Goal: Task Accomplishment & Management: Complete application form

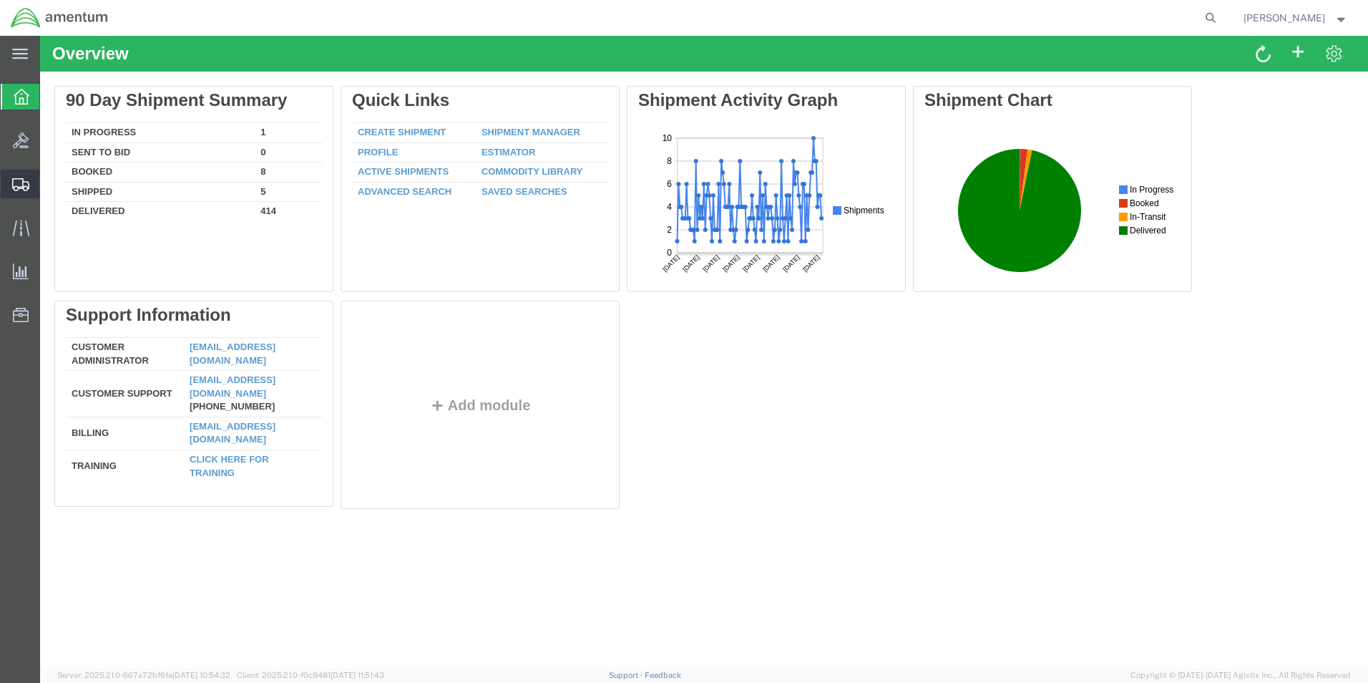
click at [0, 0] on span "Shipment Manager" at bounding box center [0, 0] width 0 height 0
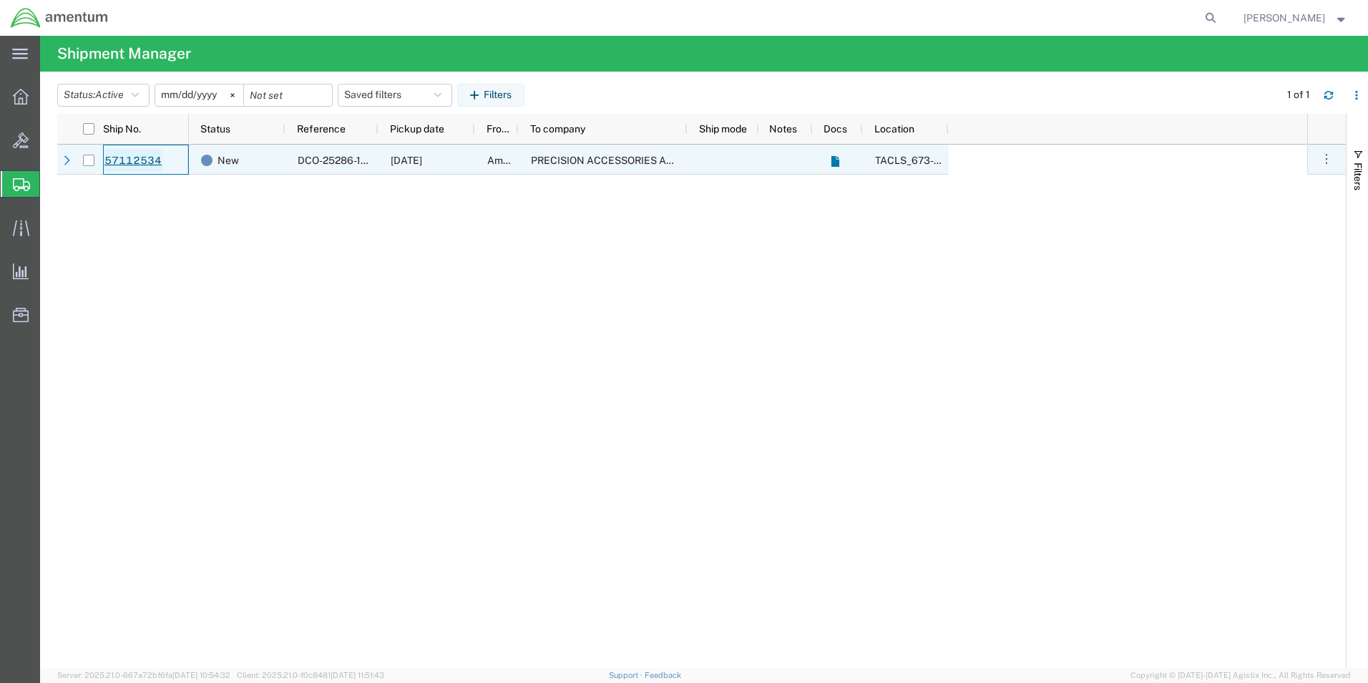
click at [148, 157] on link "57112534" at bounding box center [133, 160] width 59 height 23
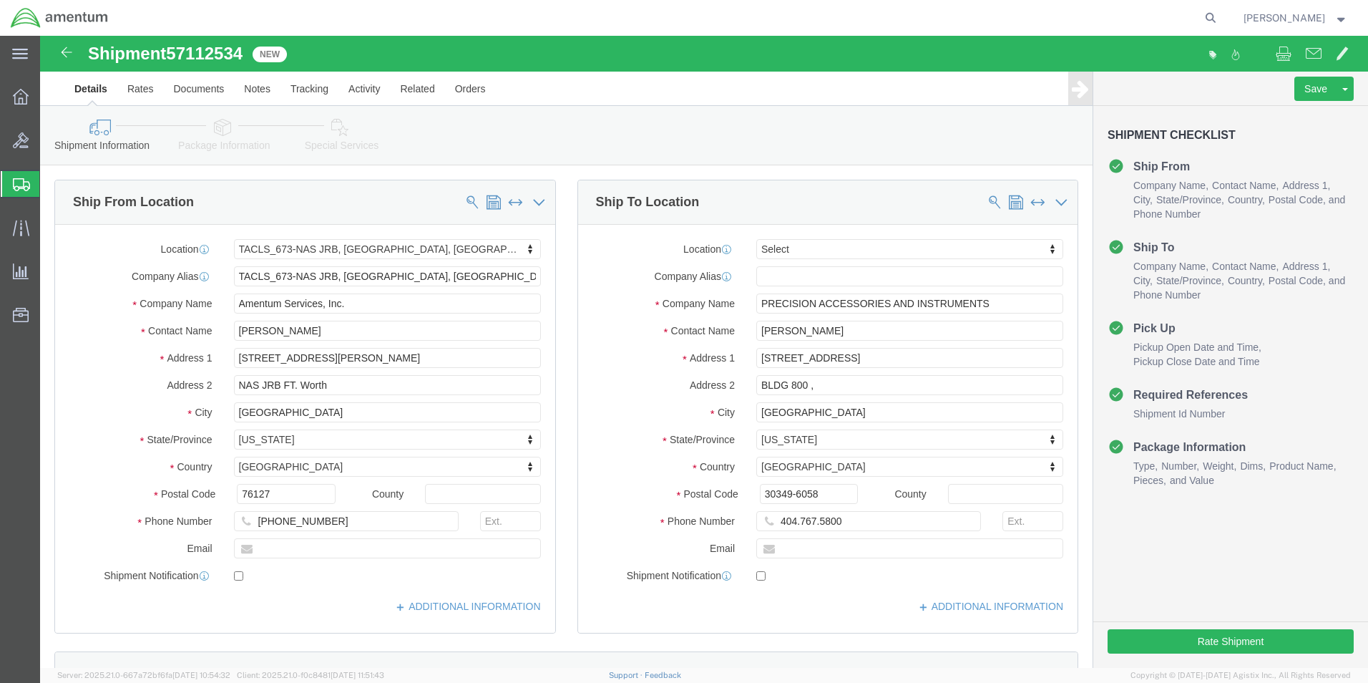
select select "42735"
select select
click input "404.767.5800"
click input "404.767-5800"
type input "[PHONE_NUMBER]"
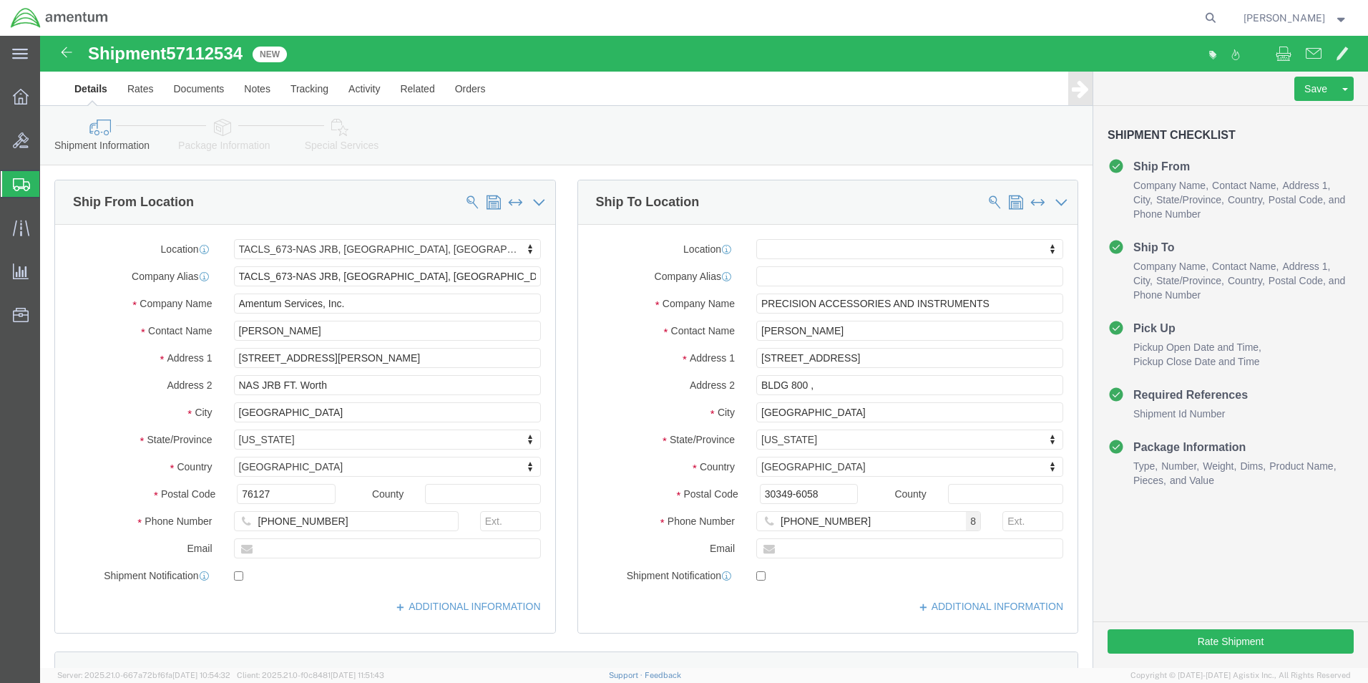
click div "Ship To Location Location My Profile Location [PHONE_NUMBER] [PHONE_NUMBER] [PH…"
click input "BLDG 800 ,"
type input "BLDG 800"
click div "Ship From Location Location TACLS_673-[GEOGRAPHIC_DATA], [GEOGRAPHIC_DATA] My P…"
click button "Rate Shipment"
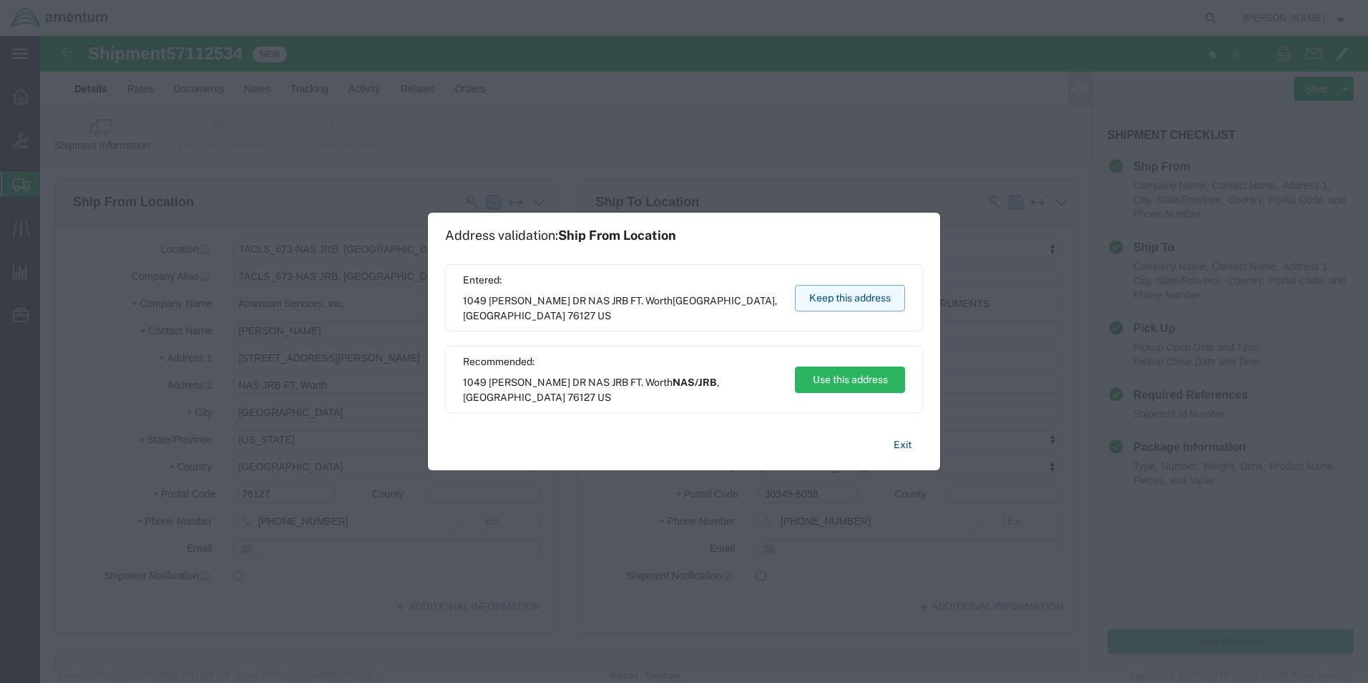
click at [868, 301] on button "Keep this address" at bounding box center [850, 298] width 110 height 26
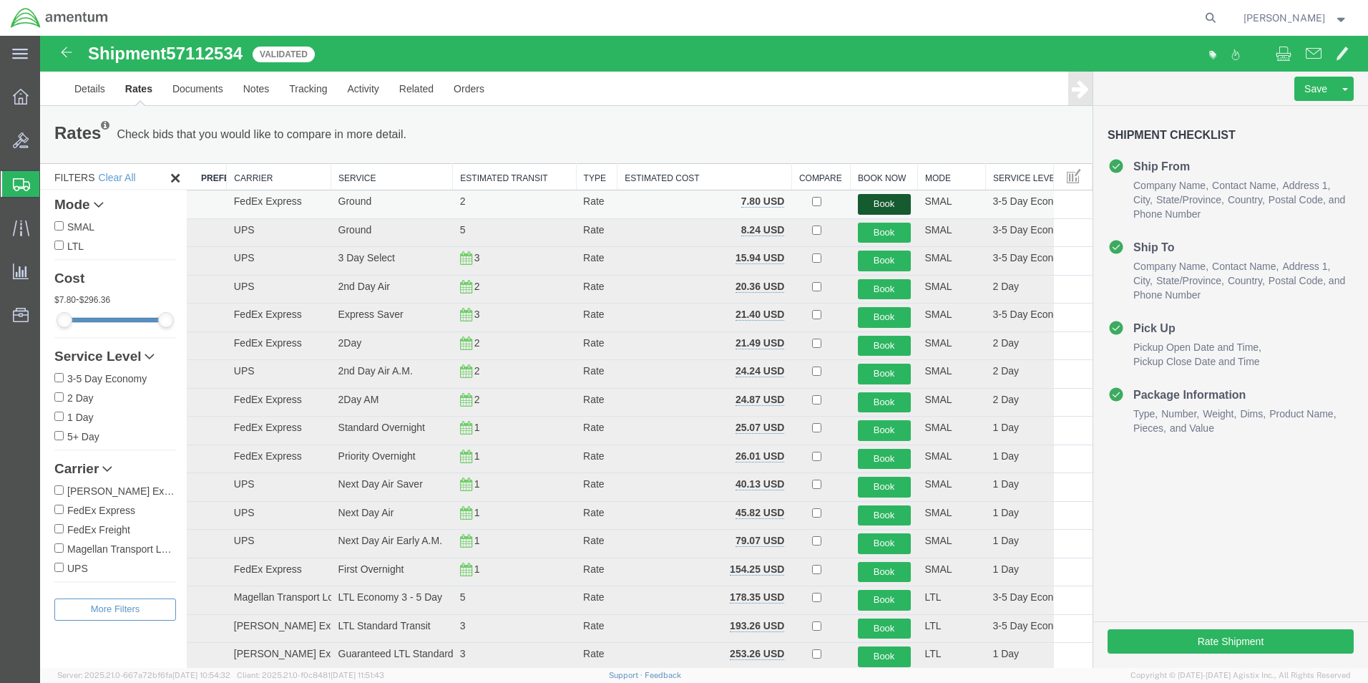
click at [875, 206] on button "Book" at bounding box center [884, 204] width 53 height 21
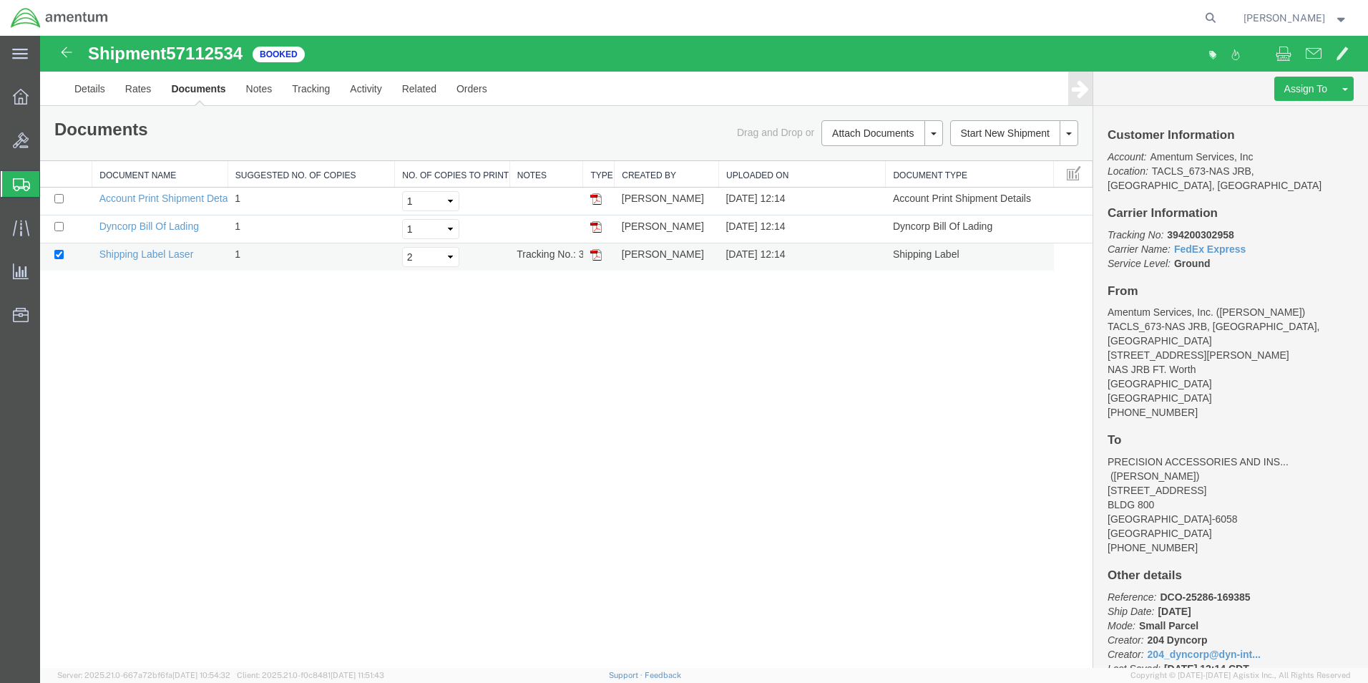
click at [600, 254] on img at bounding box center [595, 254] width 11 height 11
click at [109, 84] on link "Details" at bounding box center [89, 89] width 51 height 34
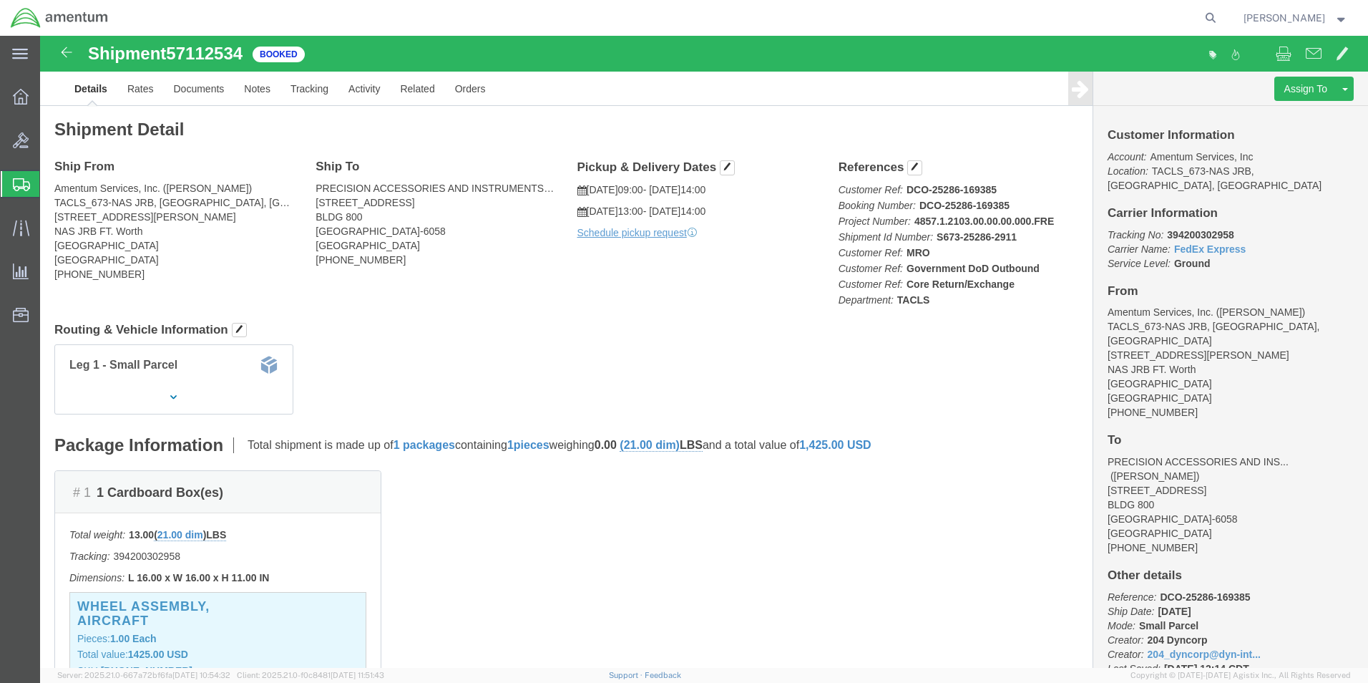
click p "Schedule pickup request"
click link "Schedule pickup request"
click at [20, 99] on icon at bounding box center [21, 97] width 16 height 16
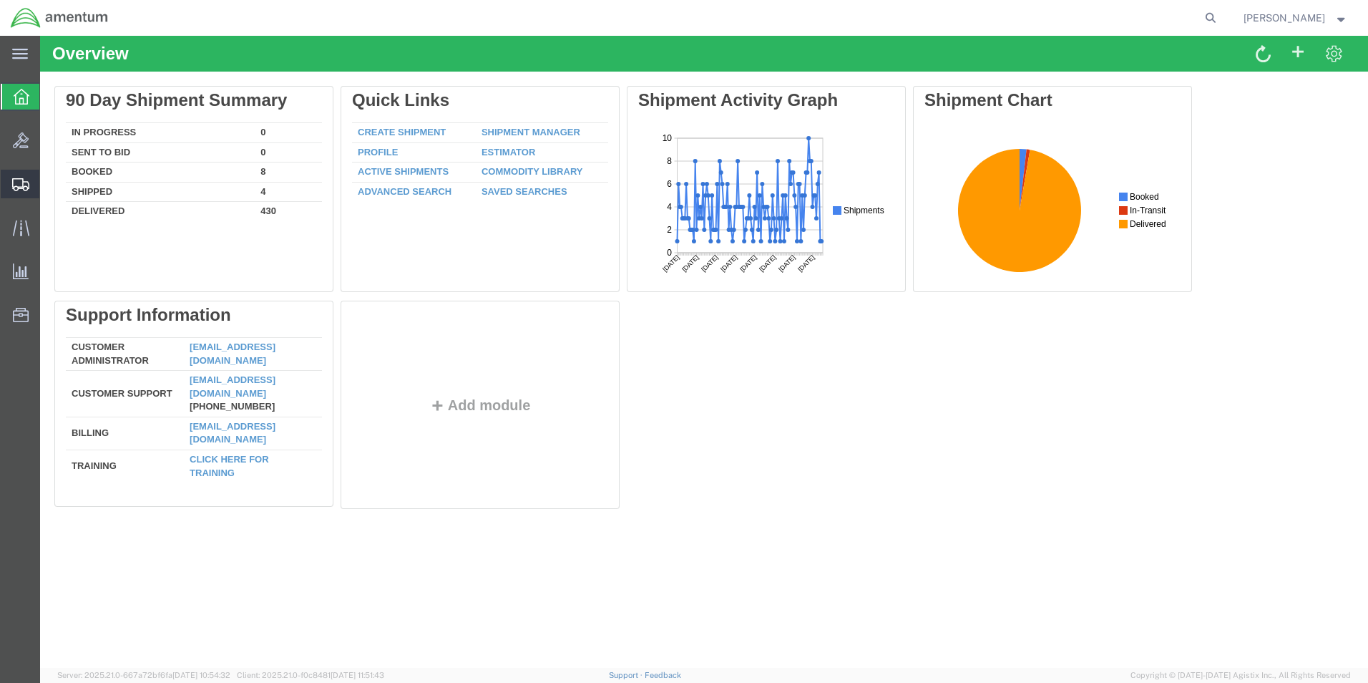
click at [0, 0] on span "Shipment Manager" at bounding box center [0, 0] width 0 height 0
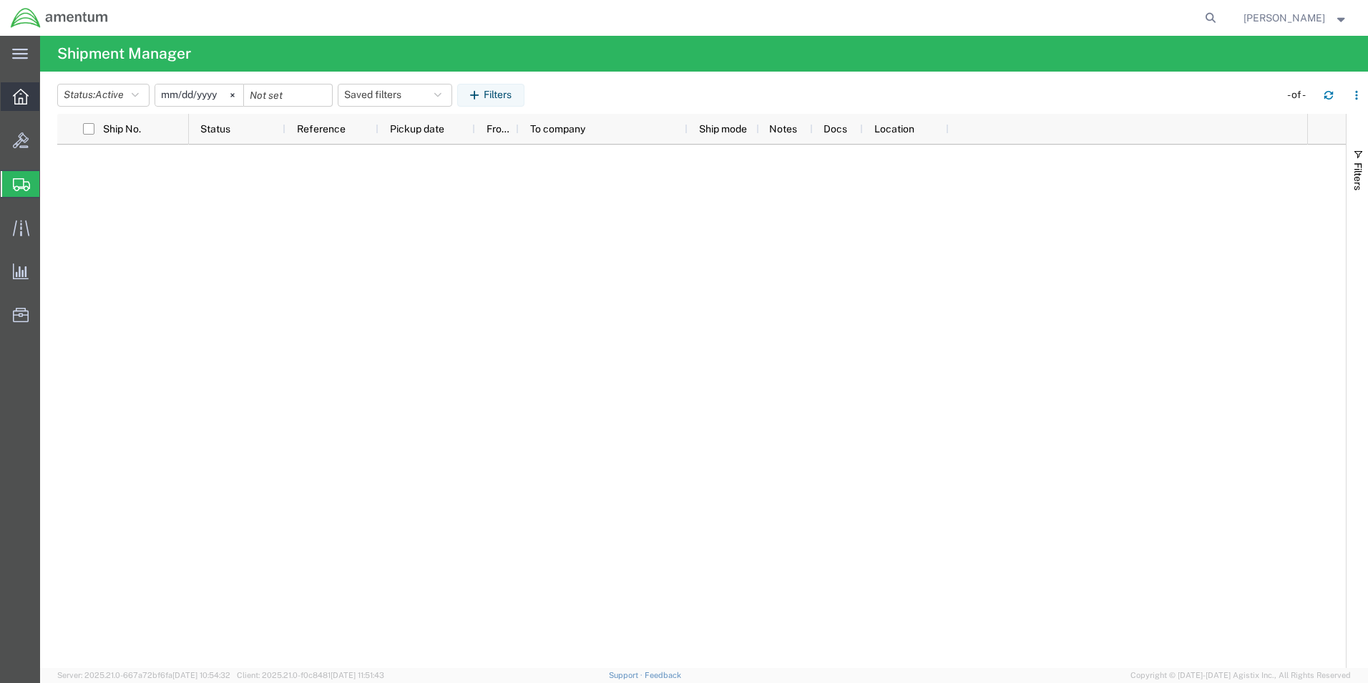
click at [20, 105] on div at bounding box center [21, 96] width 40 height 29
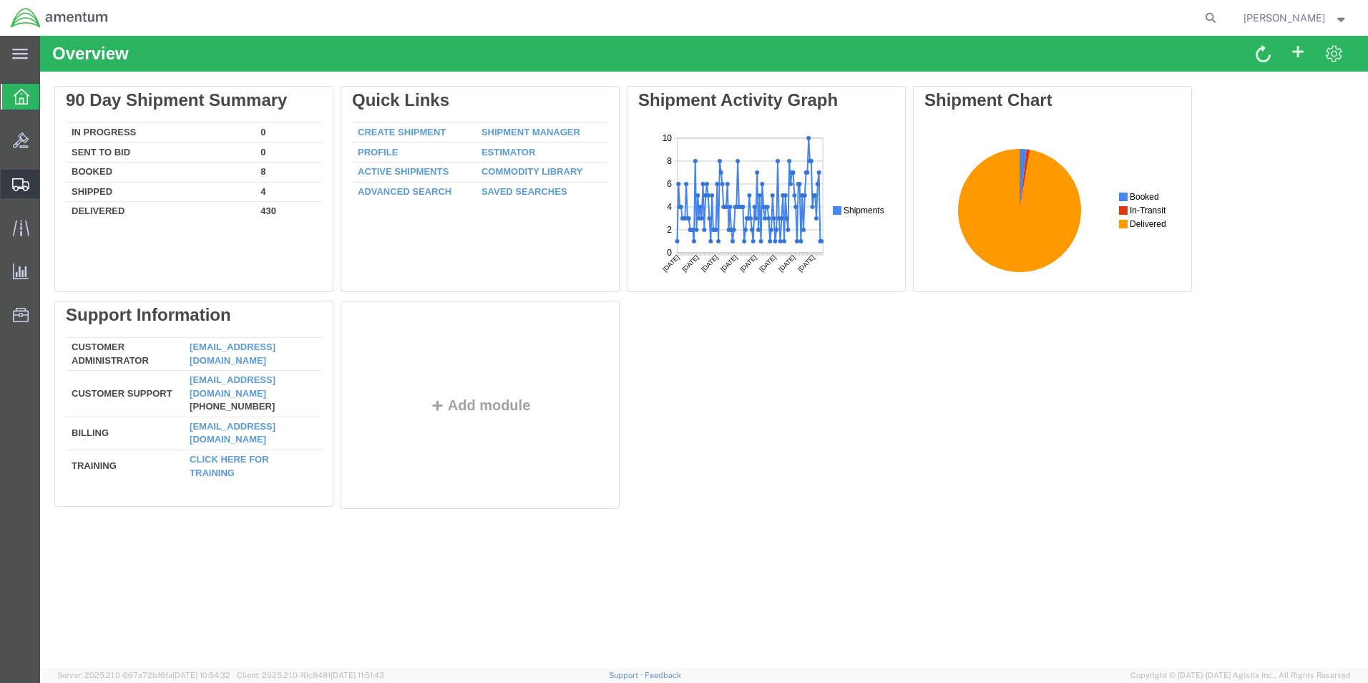
click at [21, 180] on icon at bounding box center [20, 184] width 17 height 13
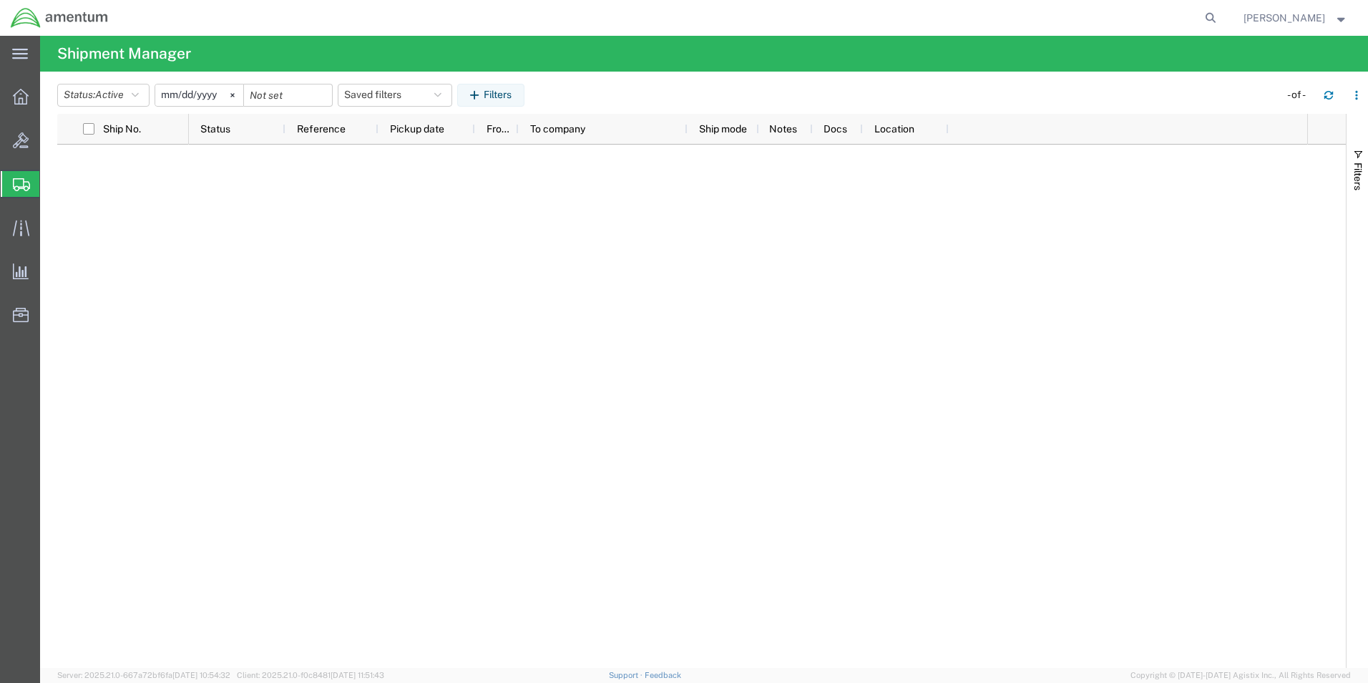
click at [0, 0] on span "Shipment Manager" at bounding box center [0, 0] width 0 height 0
click at [19, 87] on div at bounding box center [21, 96] width 40 height 29
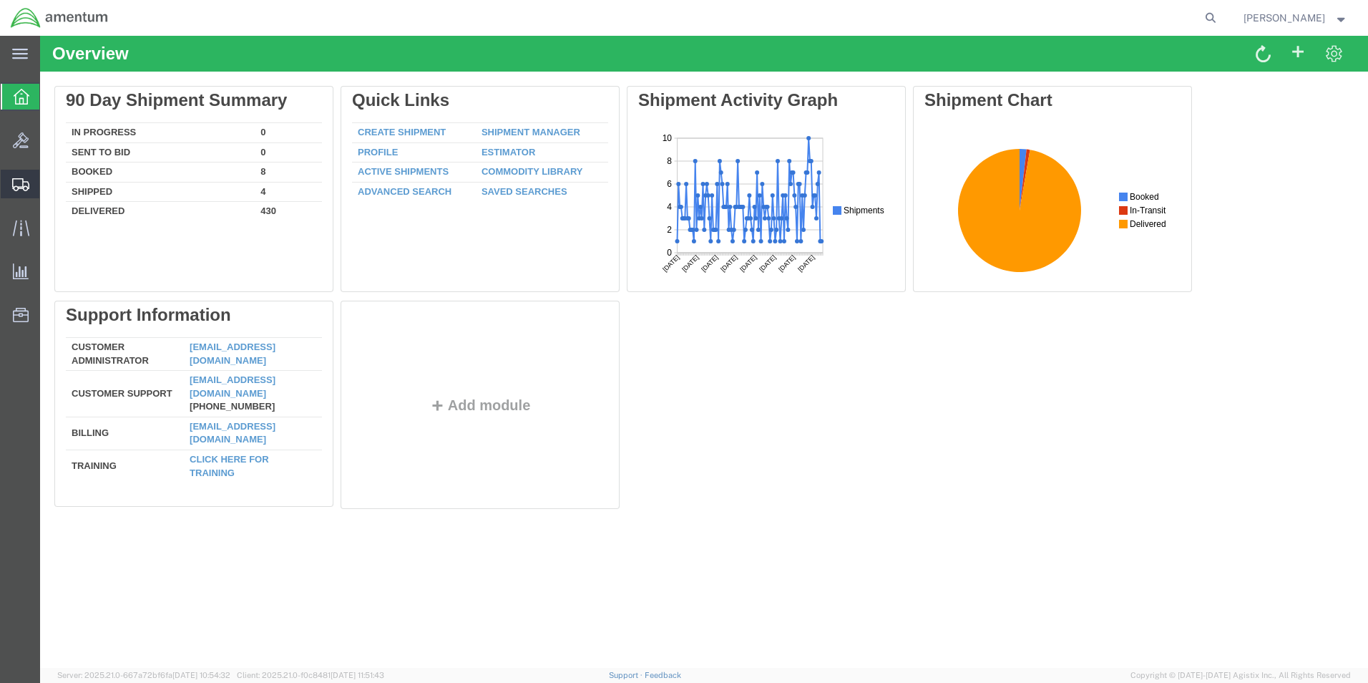
click at [0, 0] on span "Shipment Manager" at bounding box center [0, 0] width 0 height 0
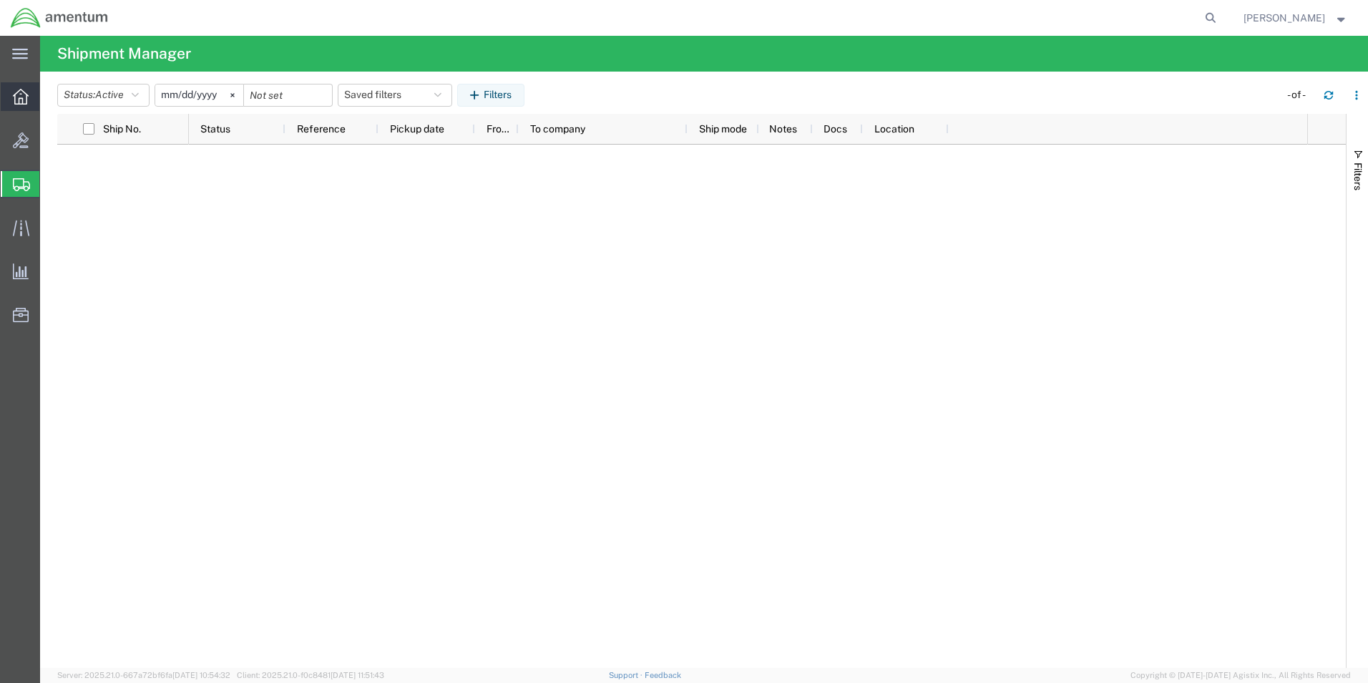
click at [16, 90] on icon at bounding box center [21, 97] width 16 height 16
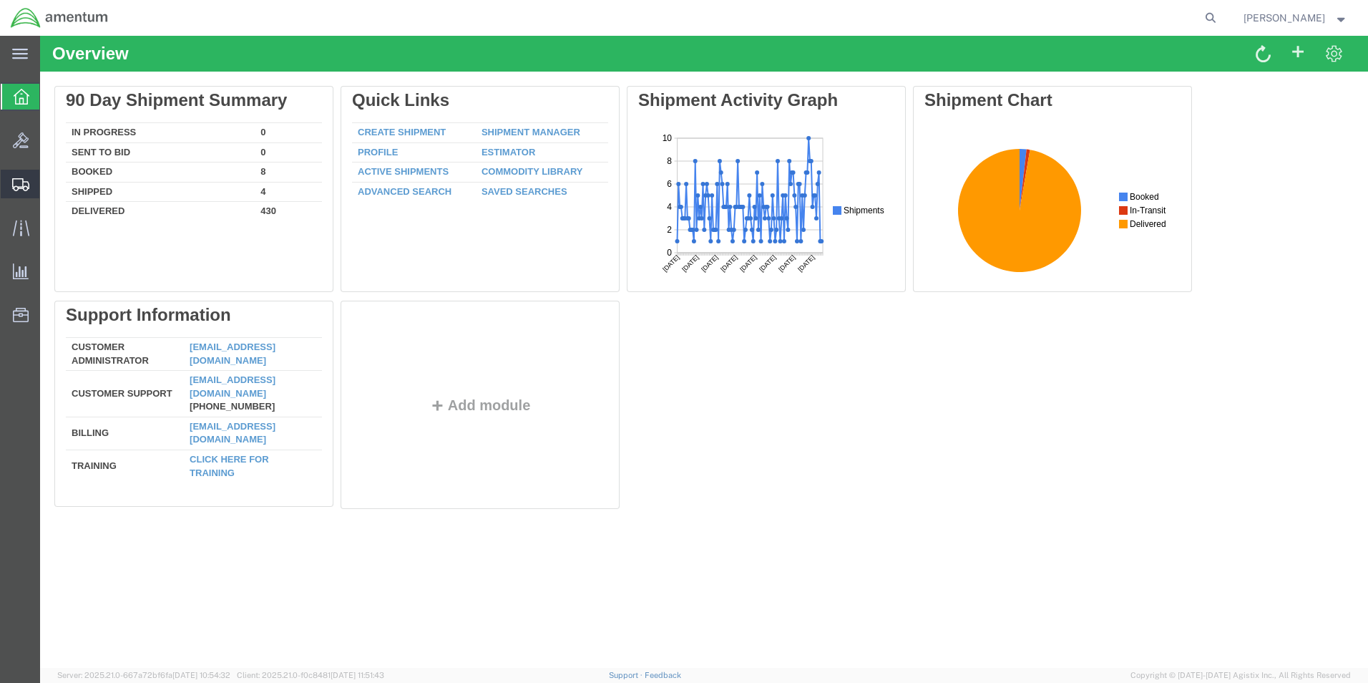
click at [0, 0] on span "Shipment Manager" at bounding box center [0, 0] width 0 height 0
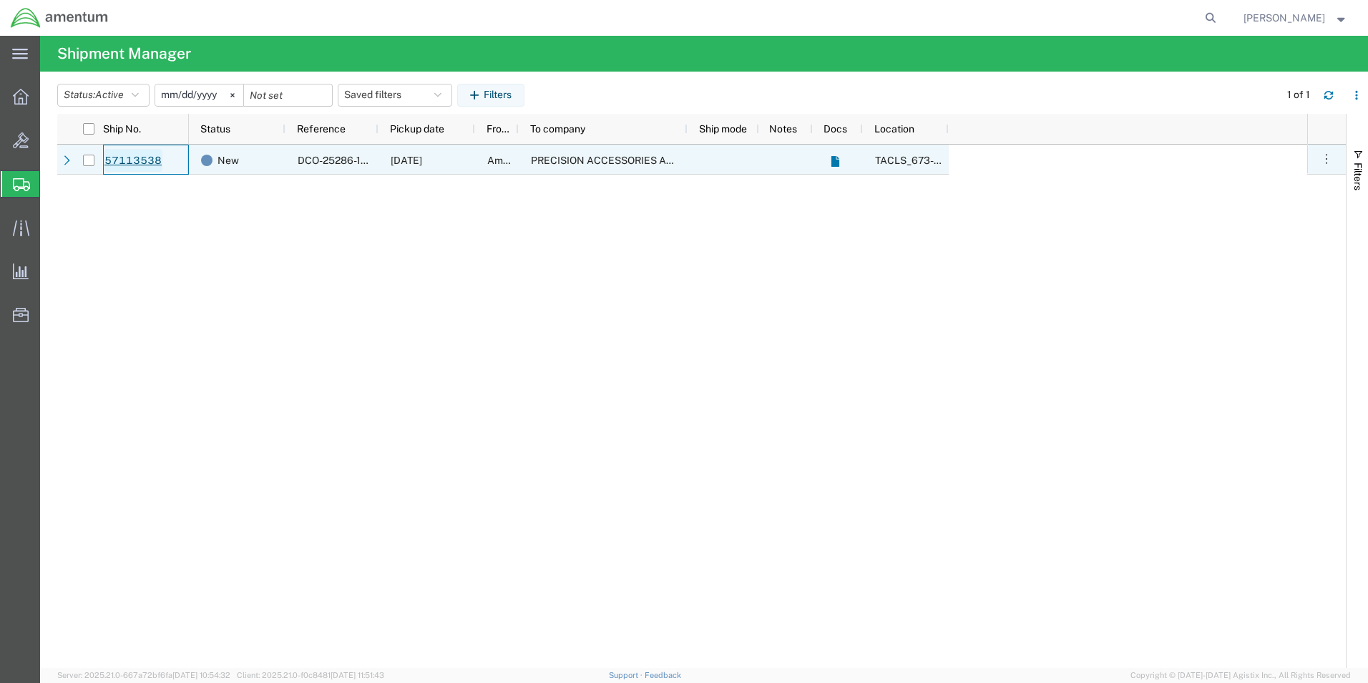
click at [122, 154] on link "57113538" at bounding box center [133, 160] width 59 height 23
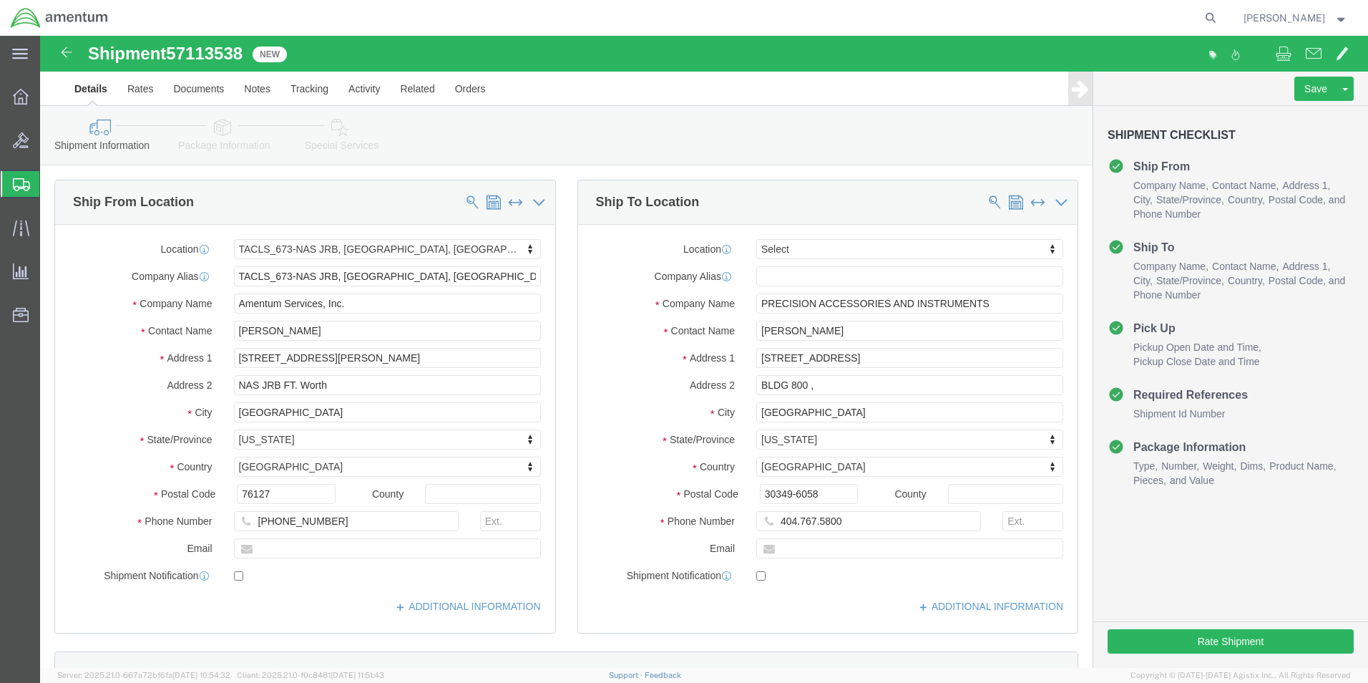
select select "42735"
select select
click input "404.767.5800"
click input "404.767-5800"
type input "[PHONE_NUMBER]"
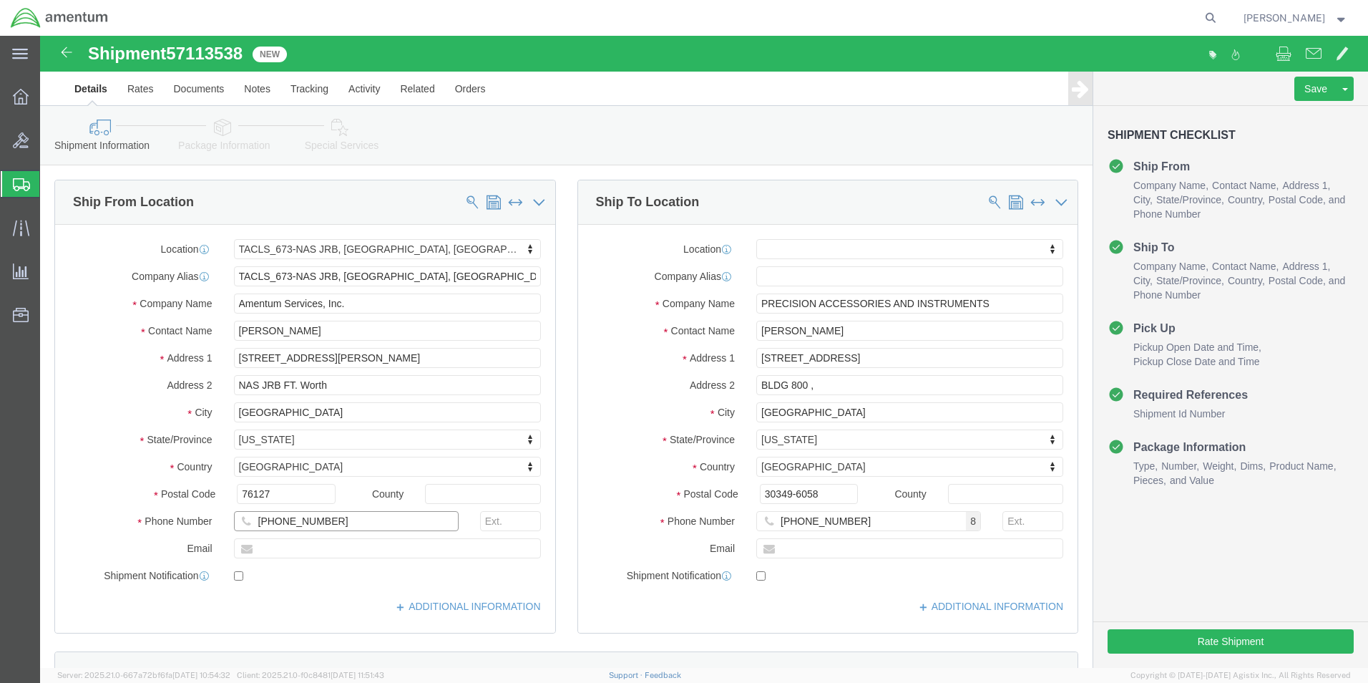
click input "[PHONE_NUMBER]"
type input "[PHONE_NUMBER]"
click div "Location TACLS_673-[GEOGRAPHIC_DATA], [GEOGRAPHIC_DATA] My Profile Location [PH…"
click input "BLDG 800 ,"
type input "BLDG 800"
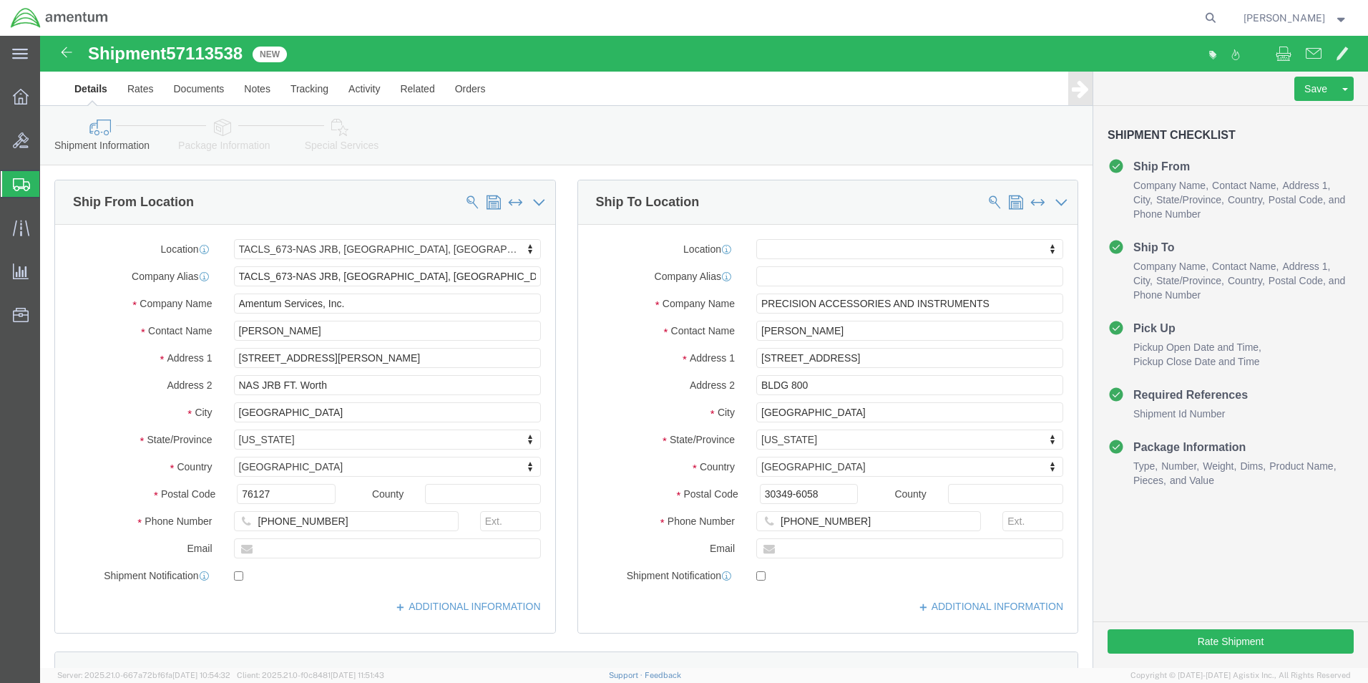
click div "Location My Profile Location [PHONE_NUMBER] [PHONE_NUMBER] [PHONE_NUMBER] [PHON…"
click button "Rate Shipment"
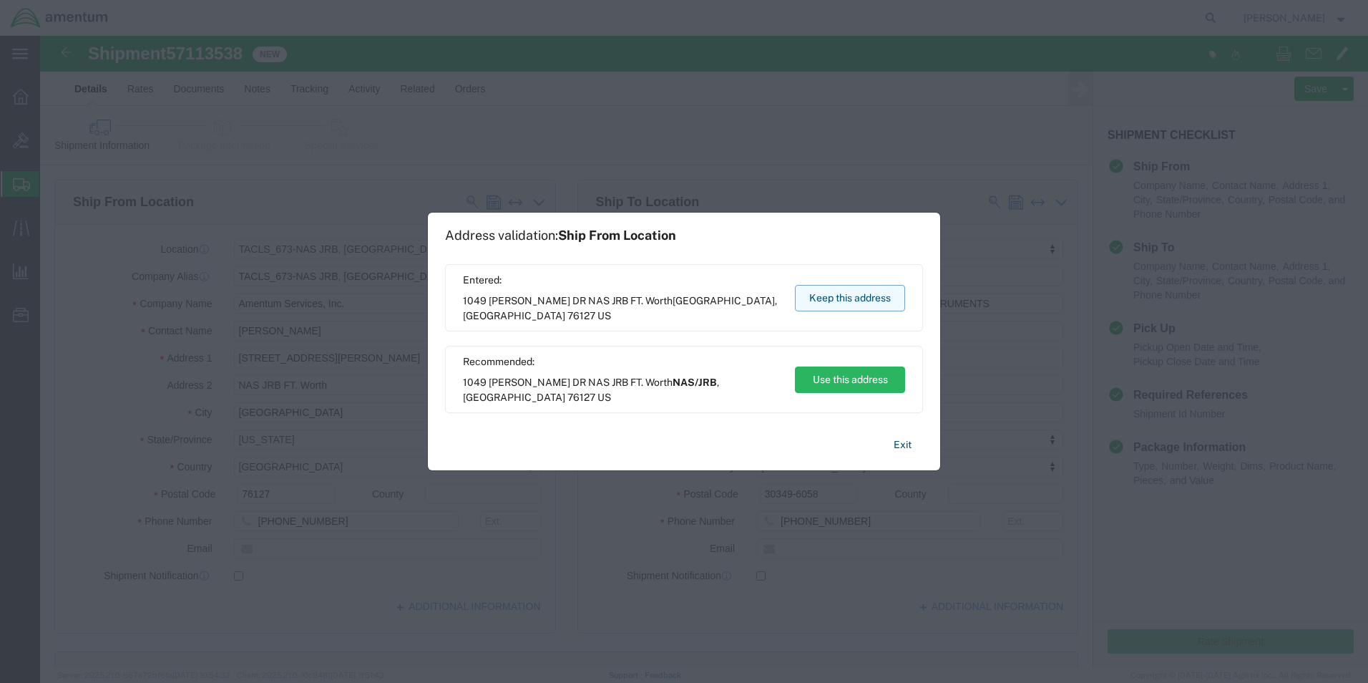
click at [837, 299] on button "Keep this address" at bounding box center [850, 298] width 110 height 26
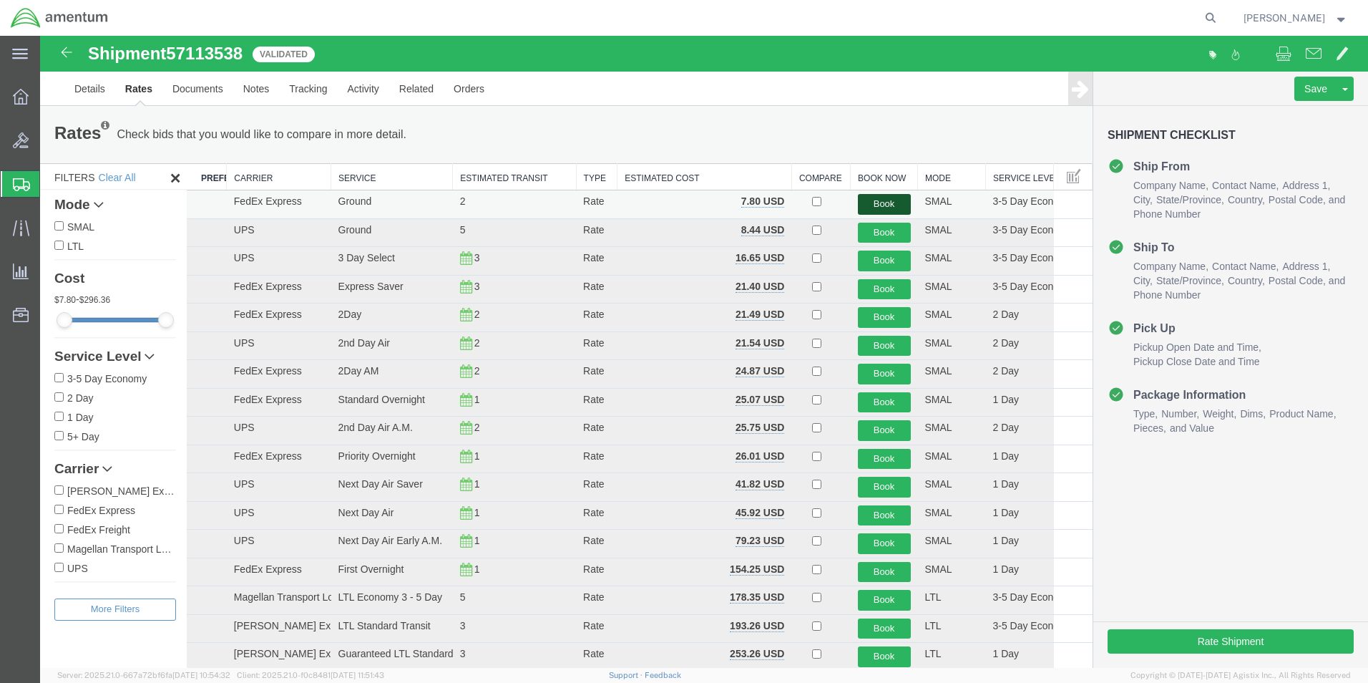
click at [883, 203] on button "Book" at bounding box center [884, 204] width 53 height 21
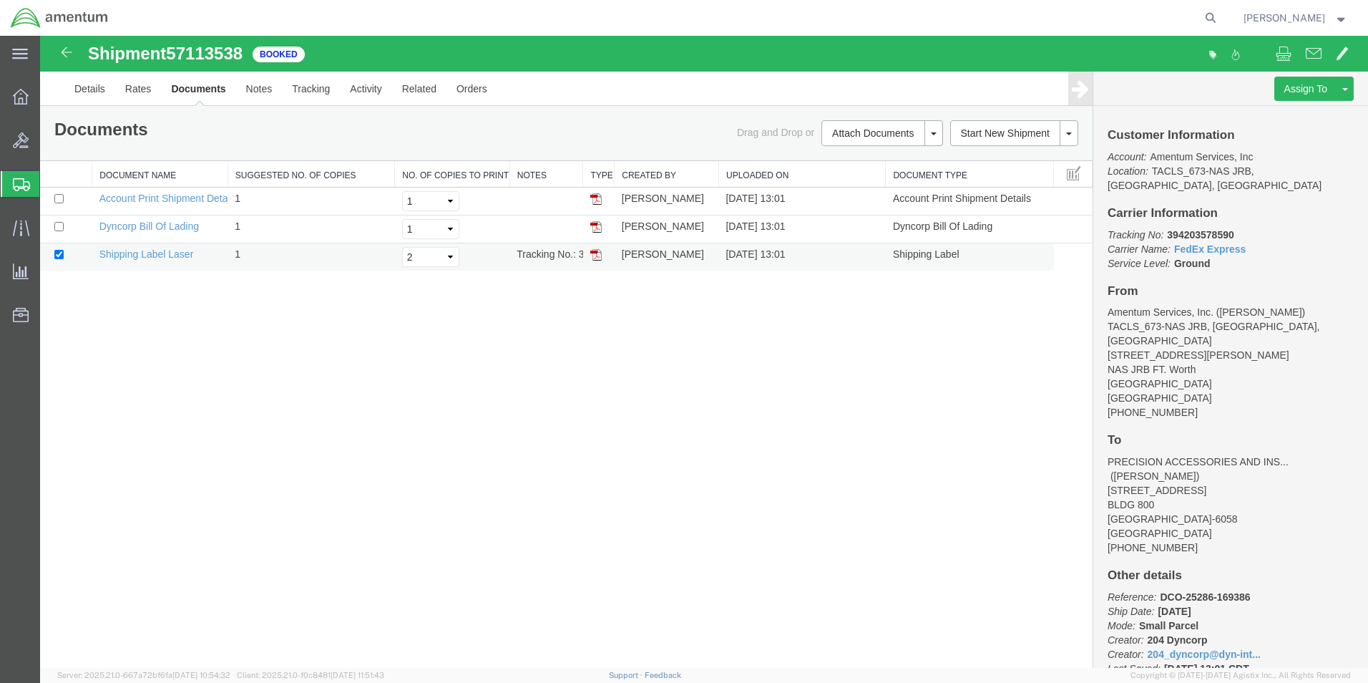
click at [595, 253] on img at bounding box center [595, 254] width 11 height 11
click at [14, 92] on icon at bounding box center [21, 97] width 16 height 16
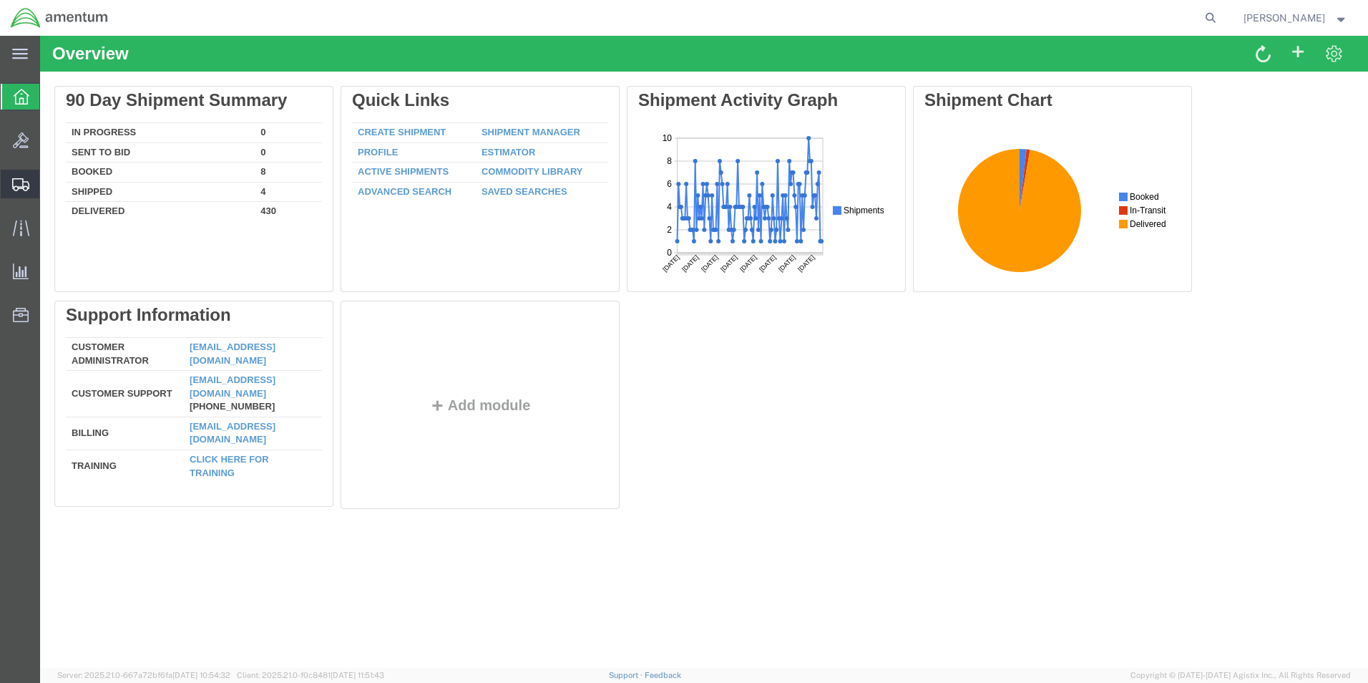
click at [0, 0] on span "Shipment Manager" at bounding box center [0, 0] width 0 height 0
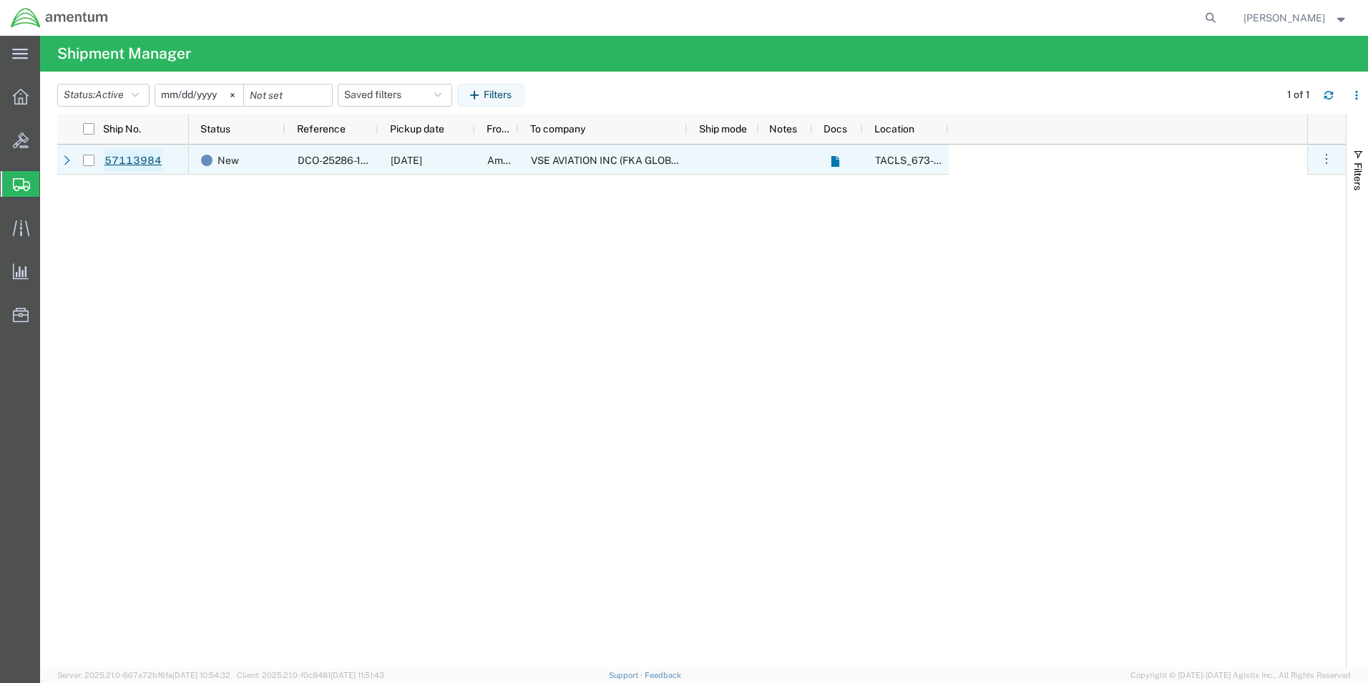
click at [139, 161] on link "57113984" at bounding box center [133, 160] width 59 height 23
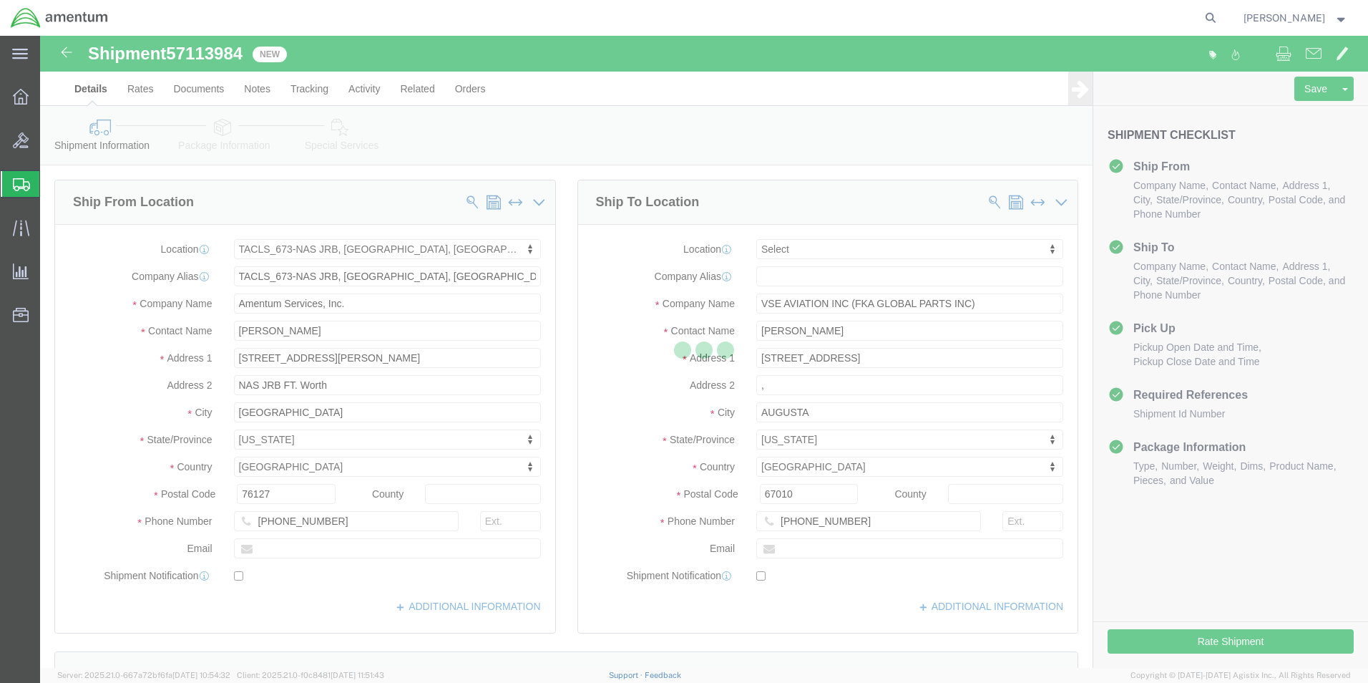
select select "42735"
select select
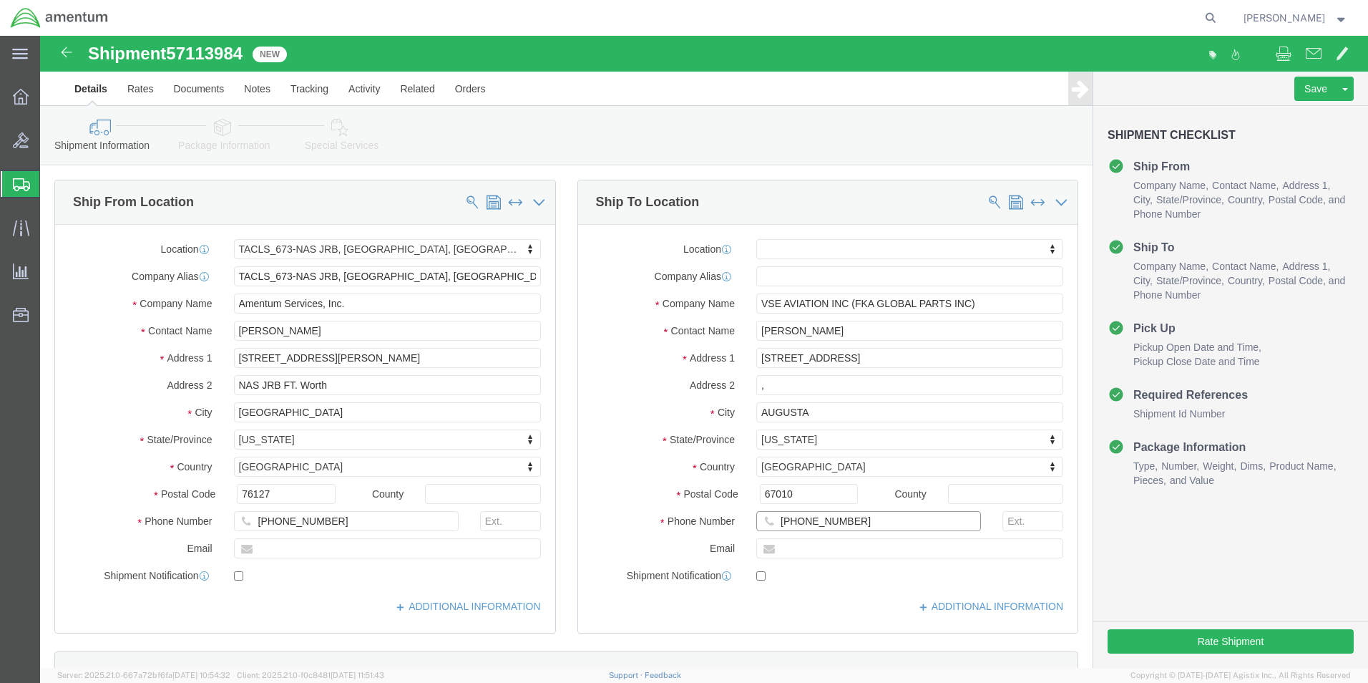
click input "[PHONE_NUMBER]"
type input "[PHONE_NUMBER]"
click input "[PHONE_NUMBER]"
type input "[PHONE_NUMBER]"
click div "Location My Profile Location [PHONE_NUMBER] [PHONE_NUMBER] [PHONE_NUMBER] [PHON…"
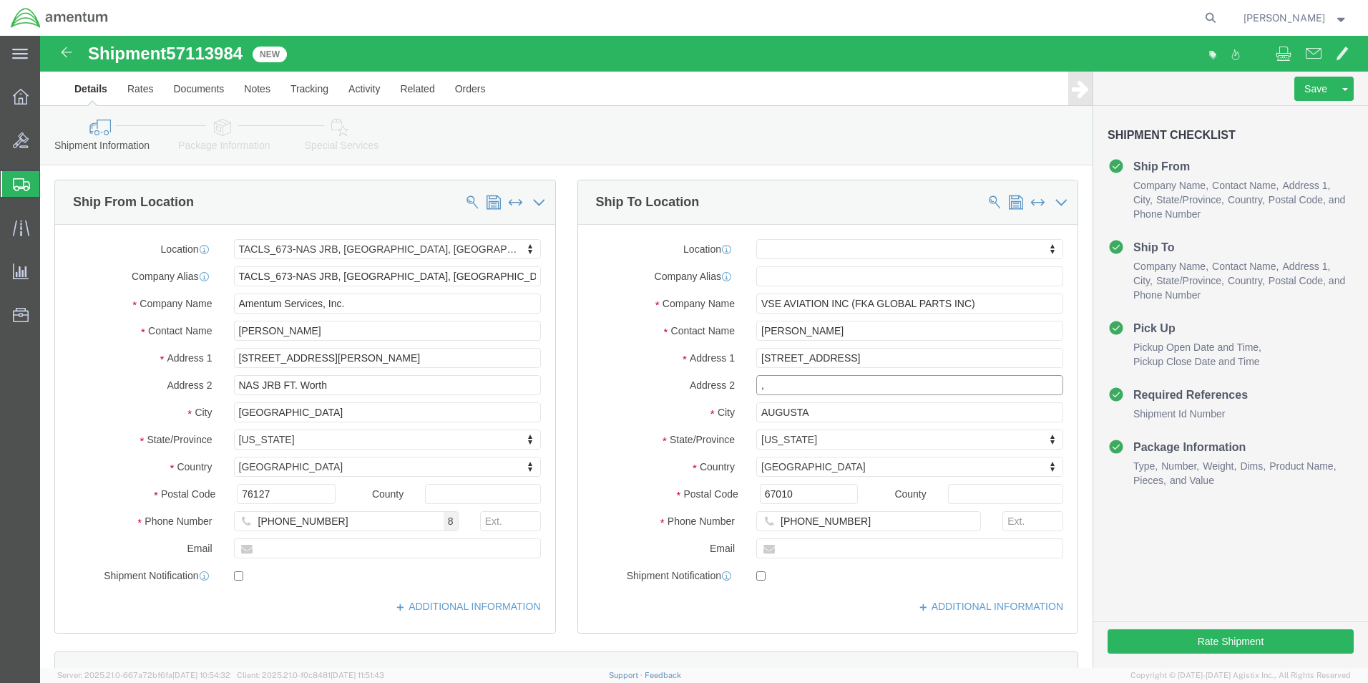
click input ","
click label "Address 2"
click button "Rate Shipment"
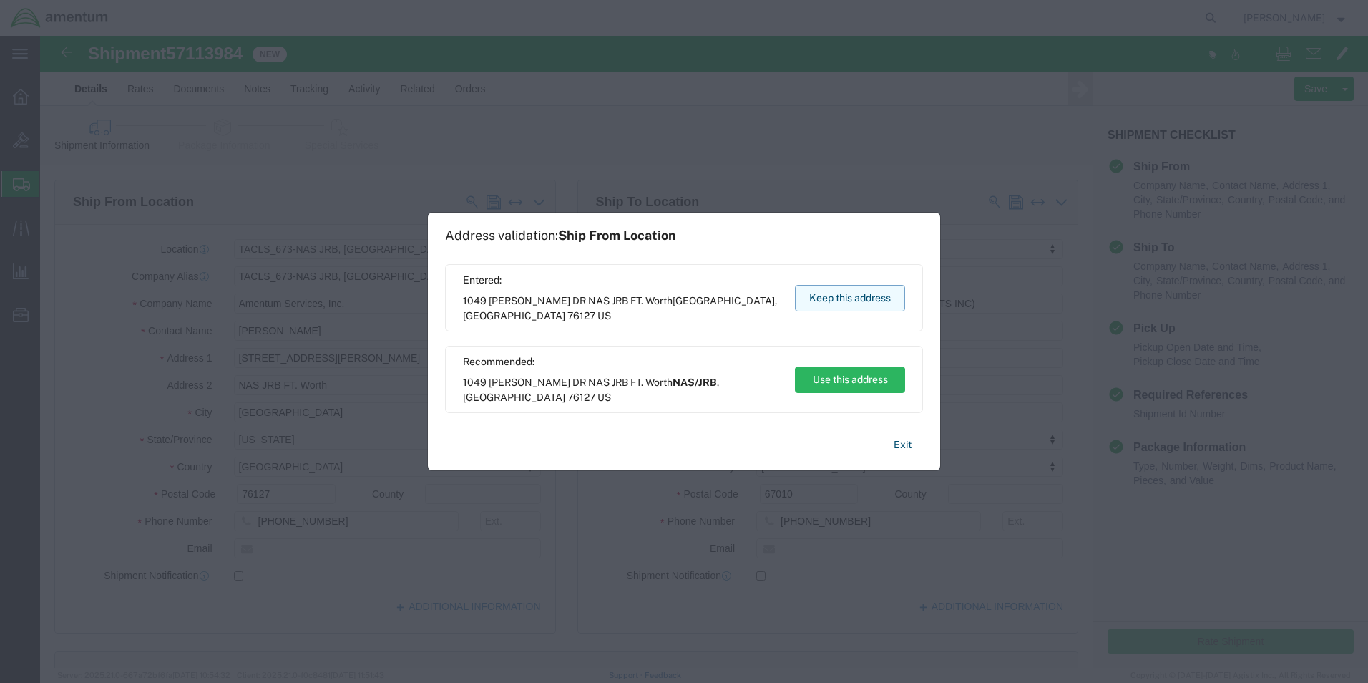
click at [824, 295] on button "Keep this address" at bounding box center [850, 298] width 110 height 26
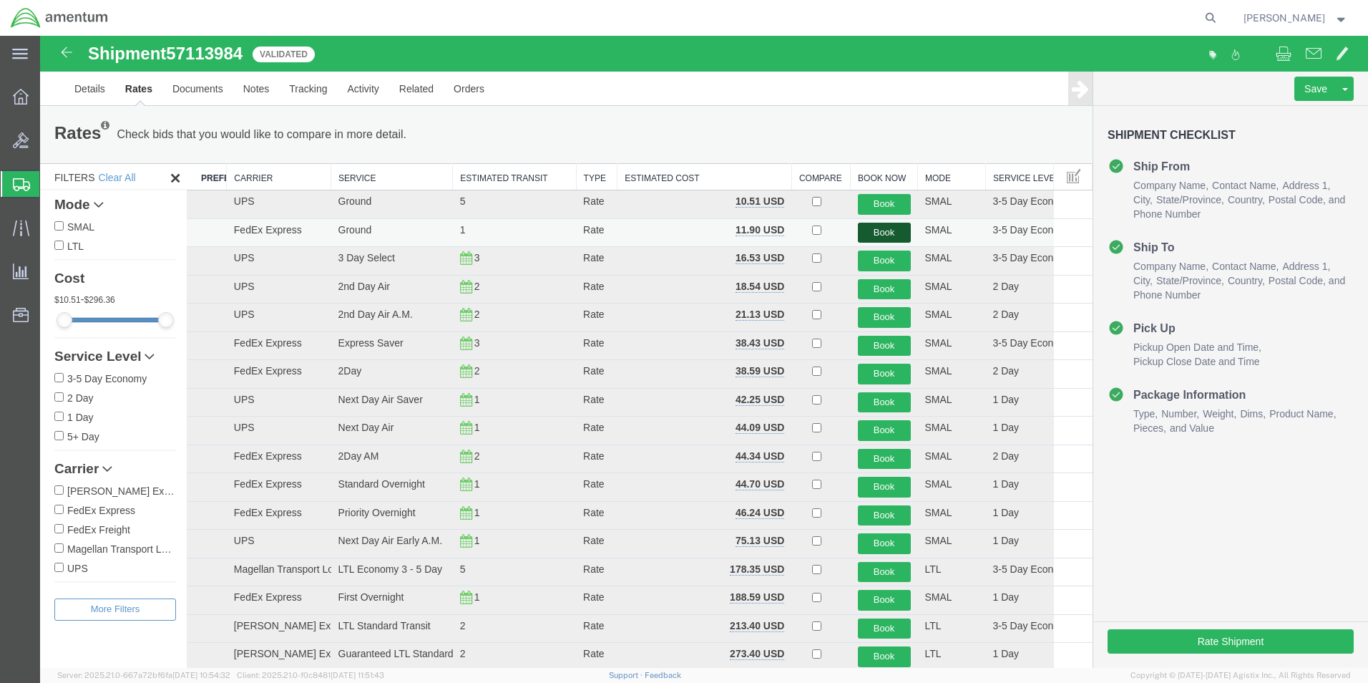
click at [866, 225] on button "Book" at bounding box center [884, 233] width 53 height 21
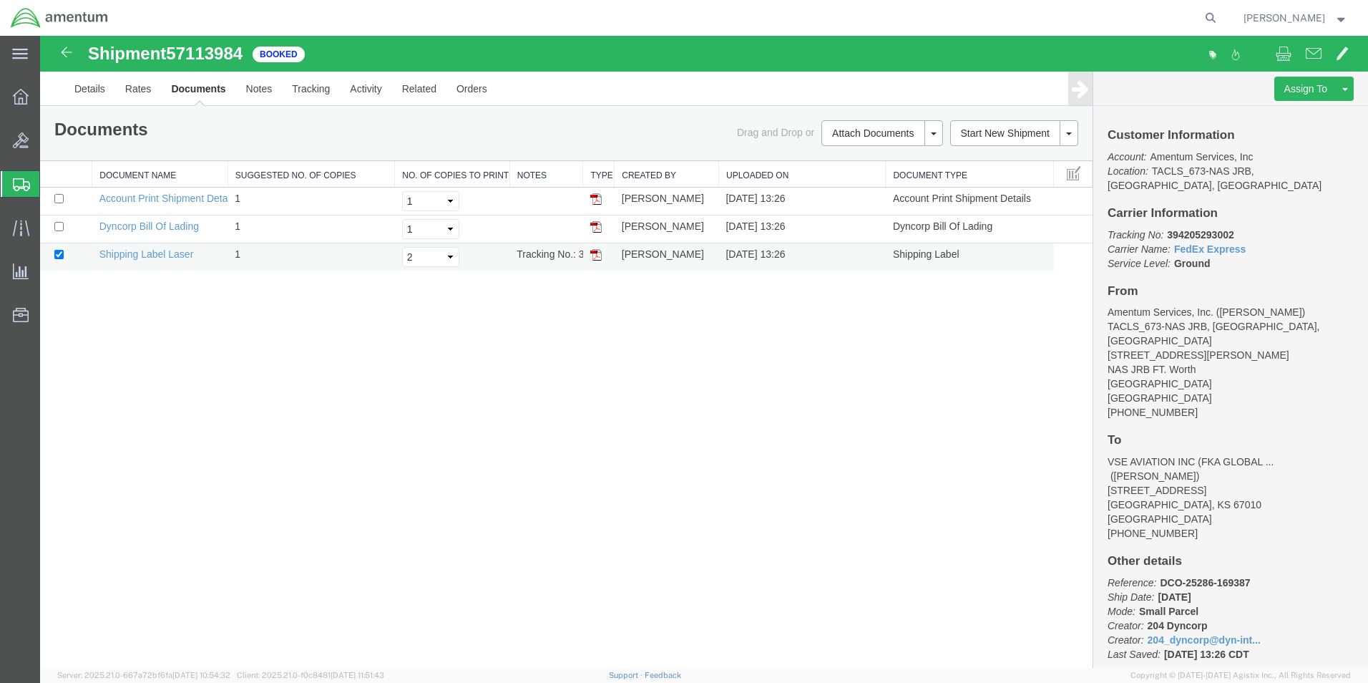
click at [593, 251] on img at bounding box center [595, 254] width 11 height 11
click at [19, 94] on icon at bounding box center [21, 97] width 16 height 16
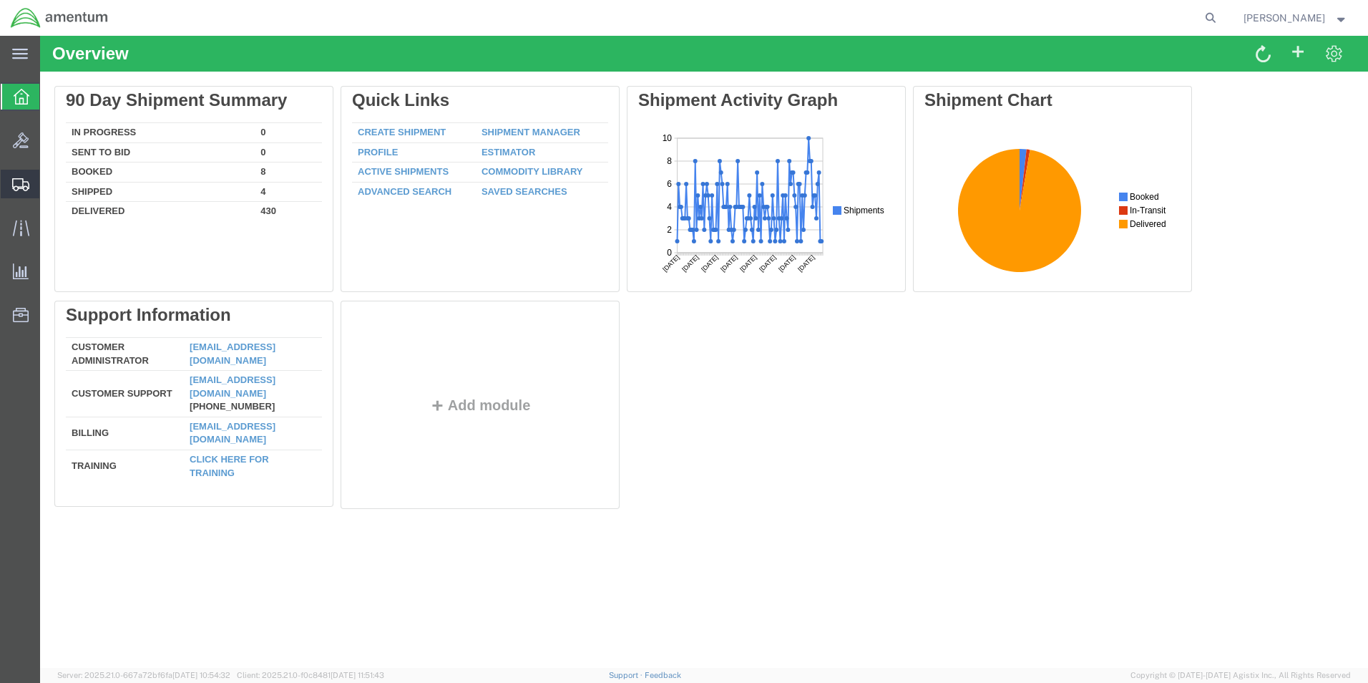
click at [0, 0] on span "Shipment Manager" at bounding box center [0, 0] width 0 height 0
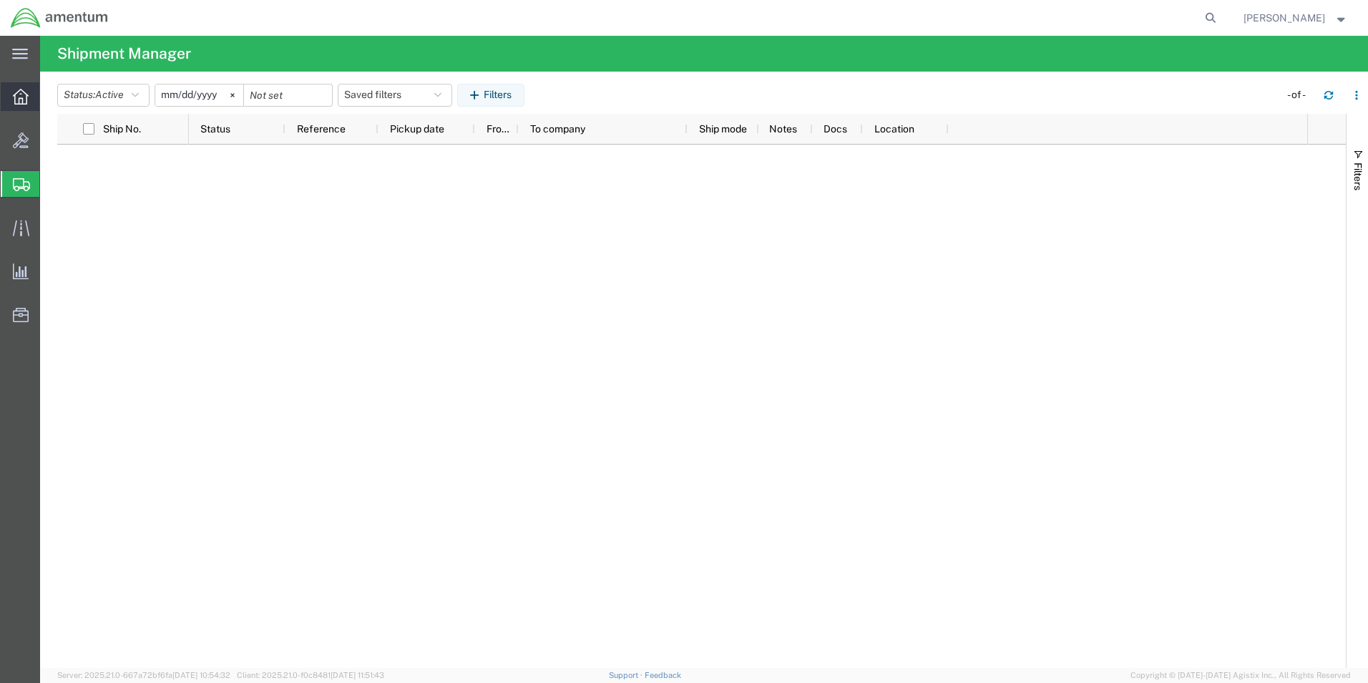
click at [24, 93] on icon at bounding box center [21, 97] width 16 height 16
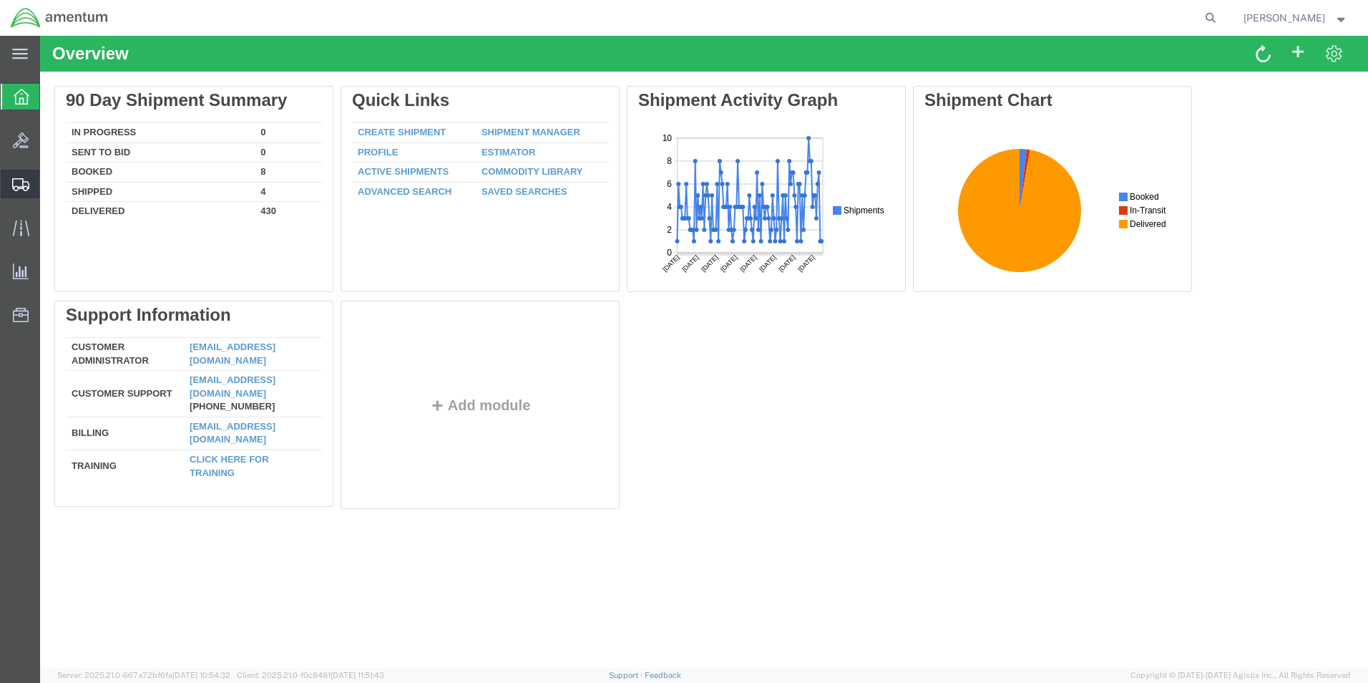
click at [0, 0] on span "Shipment Manager" at bounding box center [0, 0] width 0 height 0
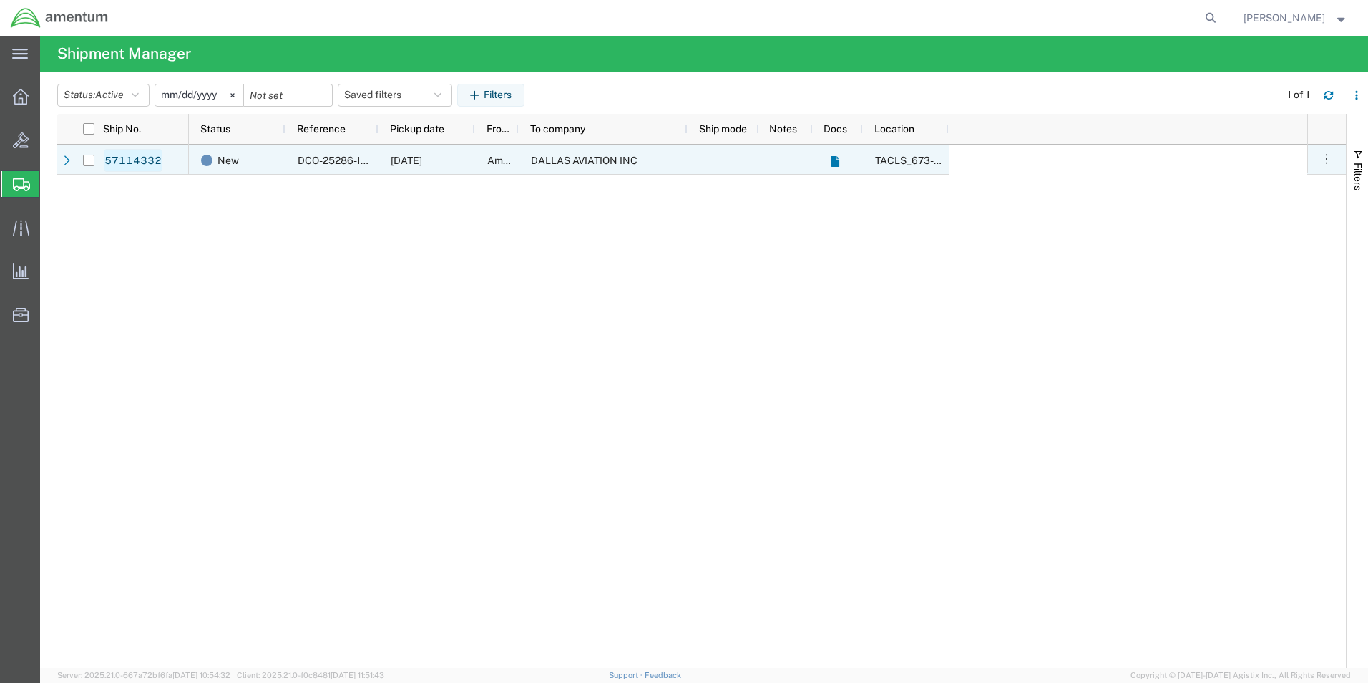
click at [145, 153] on link "57114332" at bounding box center [133, 160] width 59 height 23
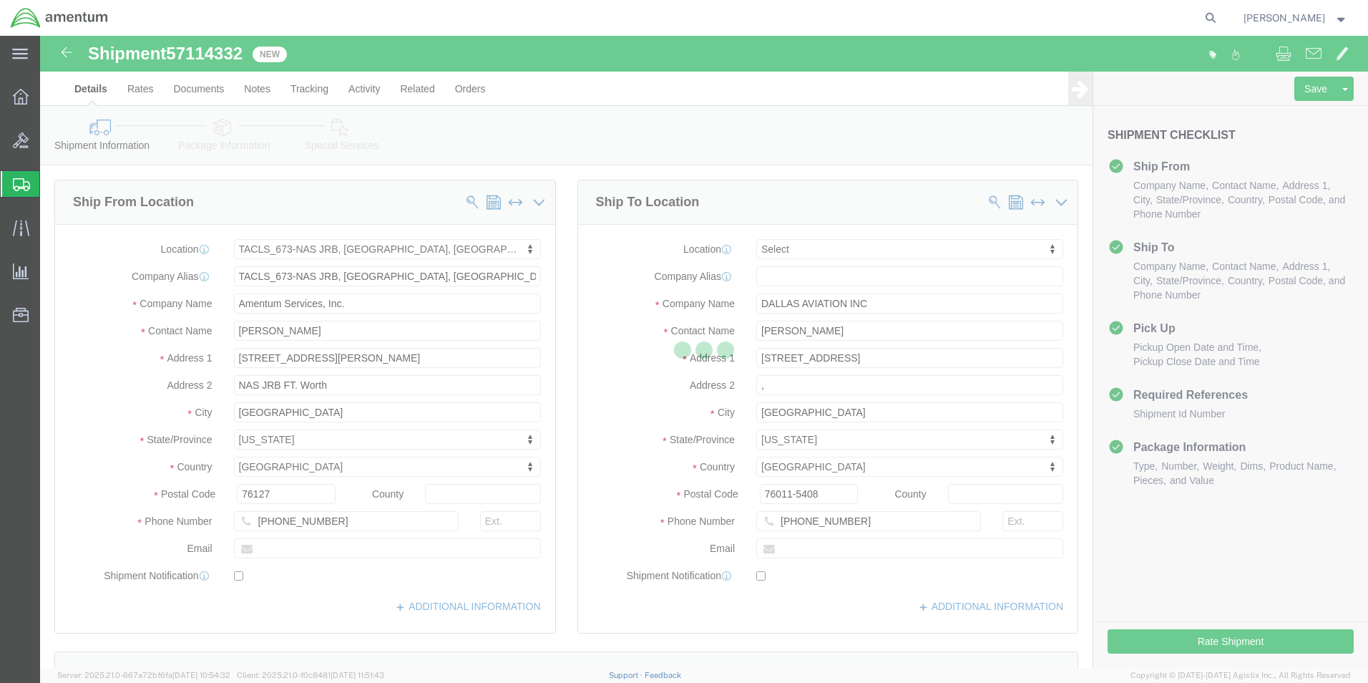
select select "42735"
select select
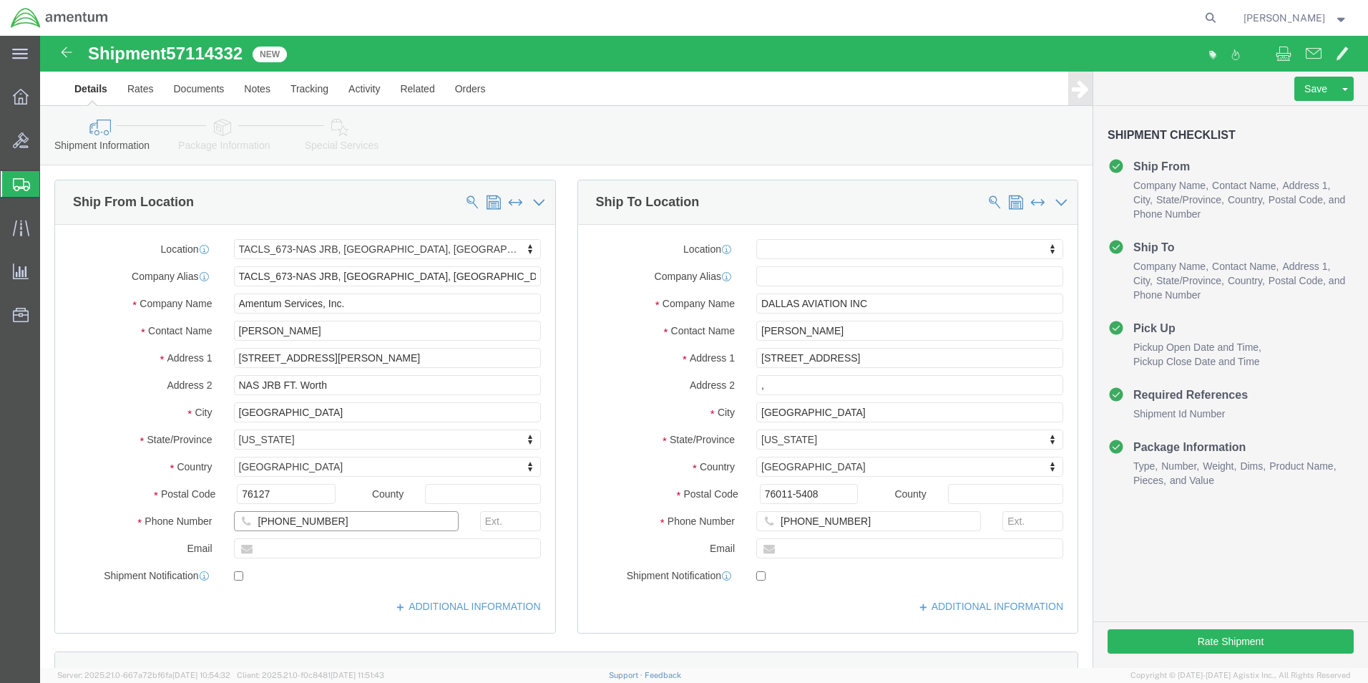
click input "[PHONE_NUMBER]"
type input "[PHONE_NUMBER]"
click div "Location TACLS_673-[GEOGRAPHIC_DATA], [GEOGRAPHIC_DATA] My Profile Location [PH…"
click input ","
drag, startPoint x: 842, startPoint y: 263, endPoint x: 658, endPoint y: 277, distance: 184.4
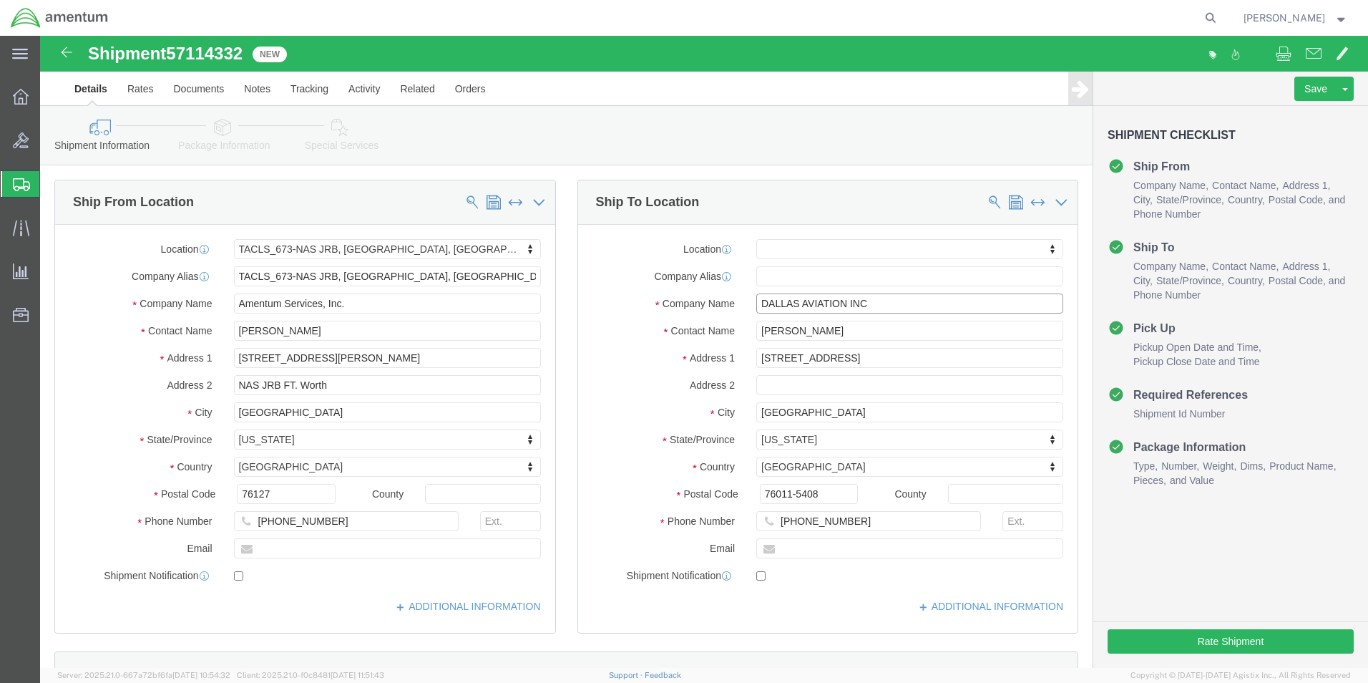
click div "Company Name DALLAS AVIATION INC"
click input "text"
type input "AVIATION ENTERPRISES LLC"
type input "ATTN: [PERSON_NAME]"
type input "[STREET_ADDRESS]"
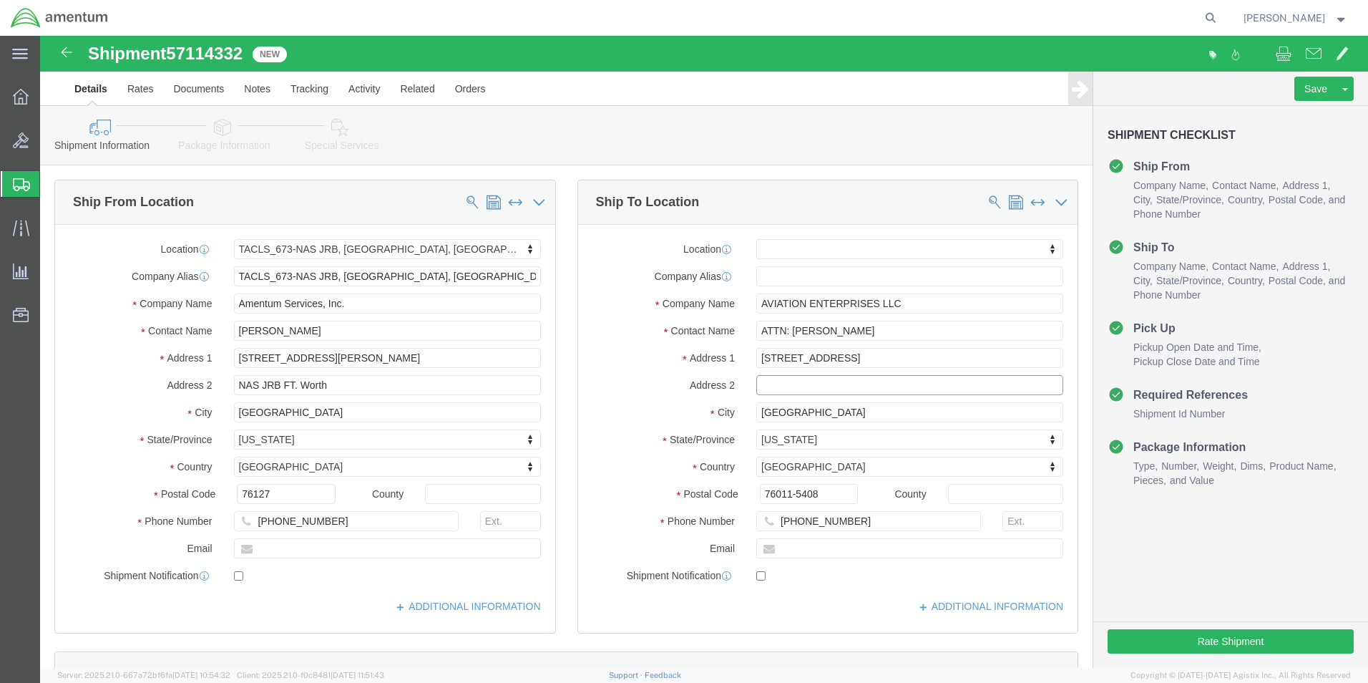
select select
type input "[PERSON_NAME]-[GEOGRAPHIC_DATA] CCO"
type input "[PERSON_NAME]"
select select
type input "G"
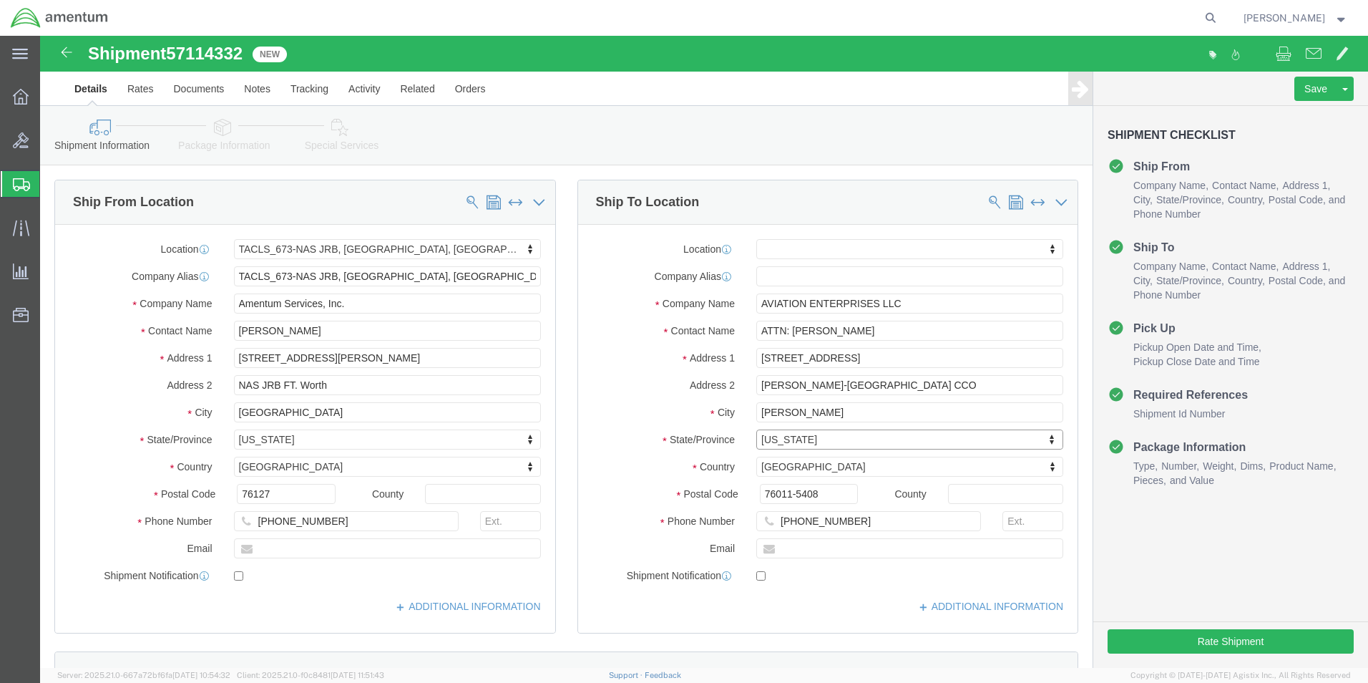
type input "G"
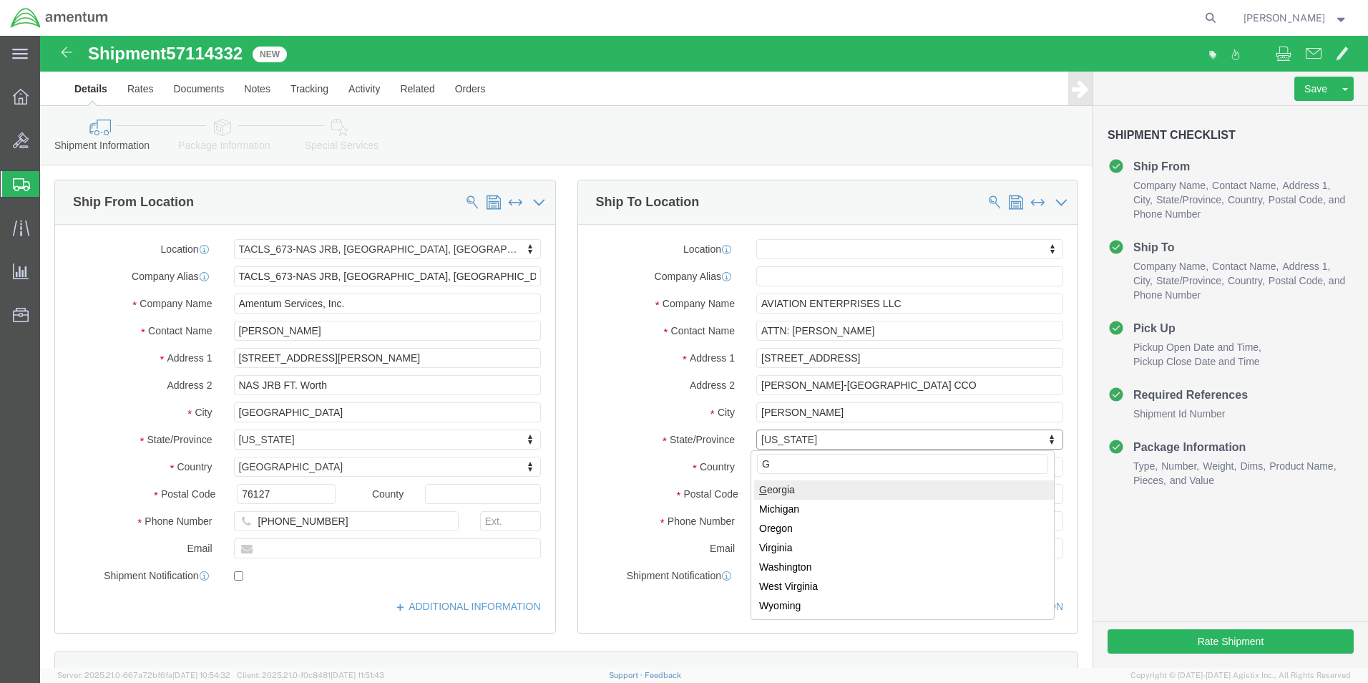
select select
select select "GA"
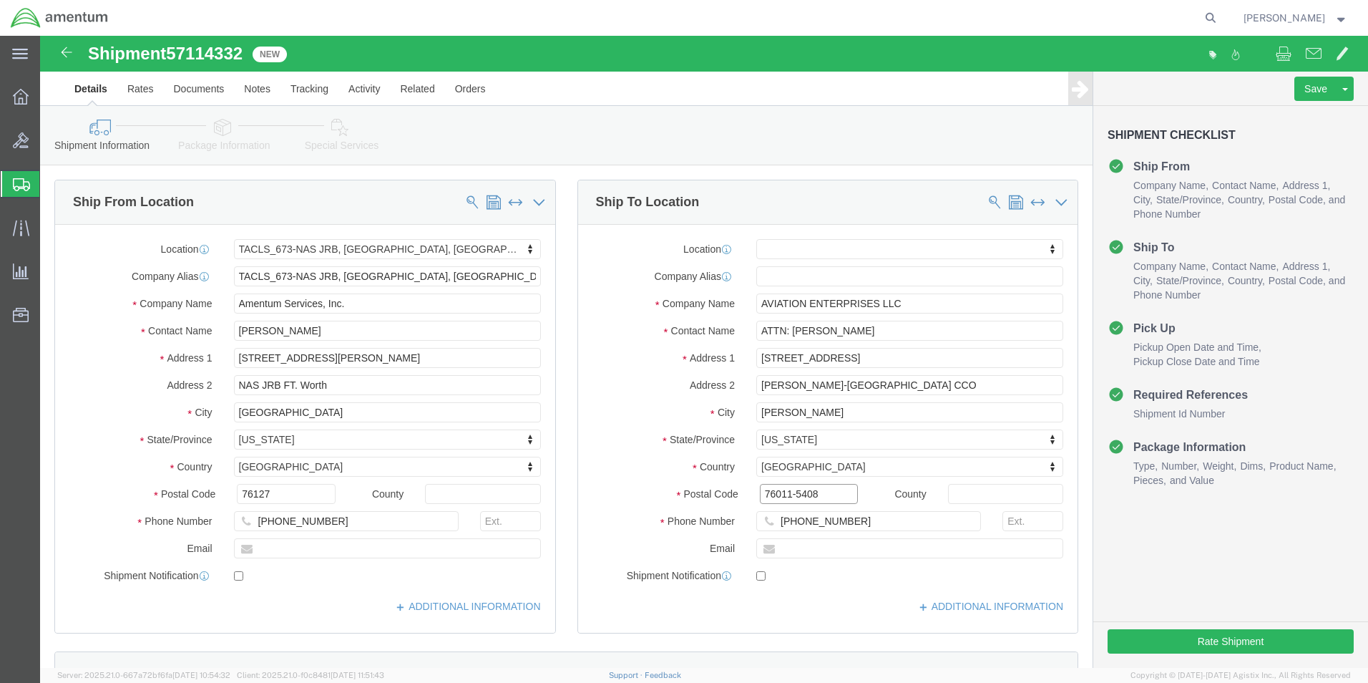
drag, startPoint x: 790, startPoint y: 458, endPoint x: 666, endPoint y: 456, distance: 124.6
click div "Postal Code 76011-5408"
type input "30263"
select select
click input "[PHONE_NUMBER]"
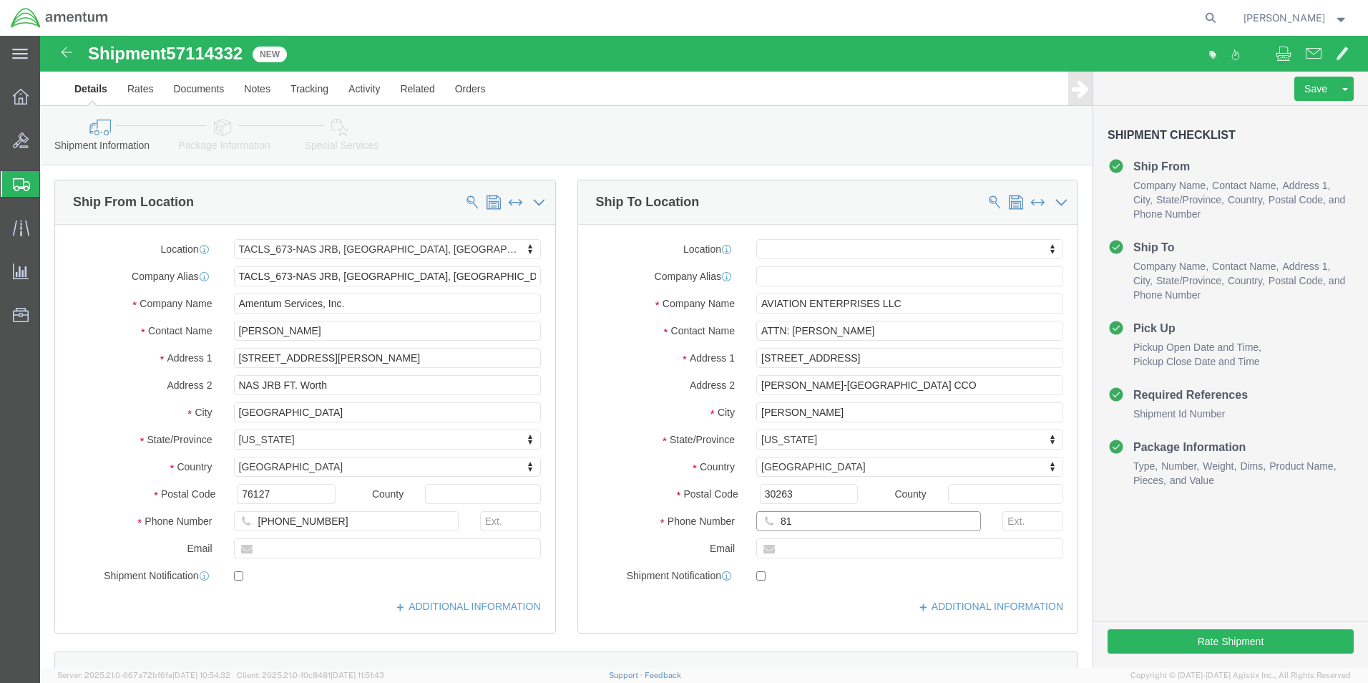
type input "8"
click input "text"
type input "[PHONE_NUMBER]"
click div "Address 2 [PERSON_NAME][GEOGRAPHIC_DATA]"
click label "City"
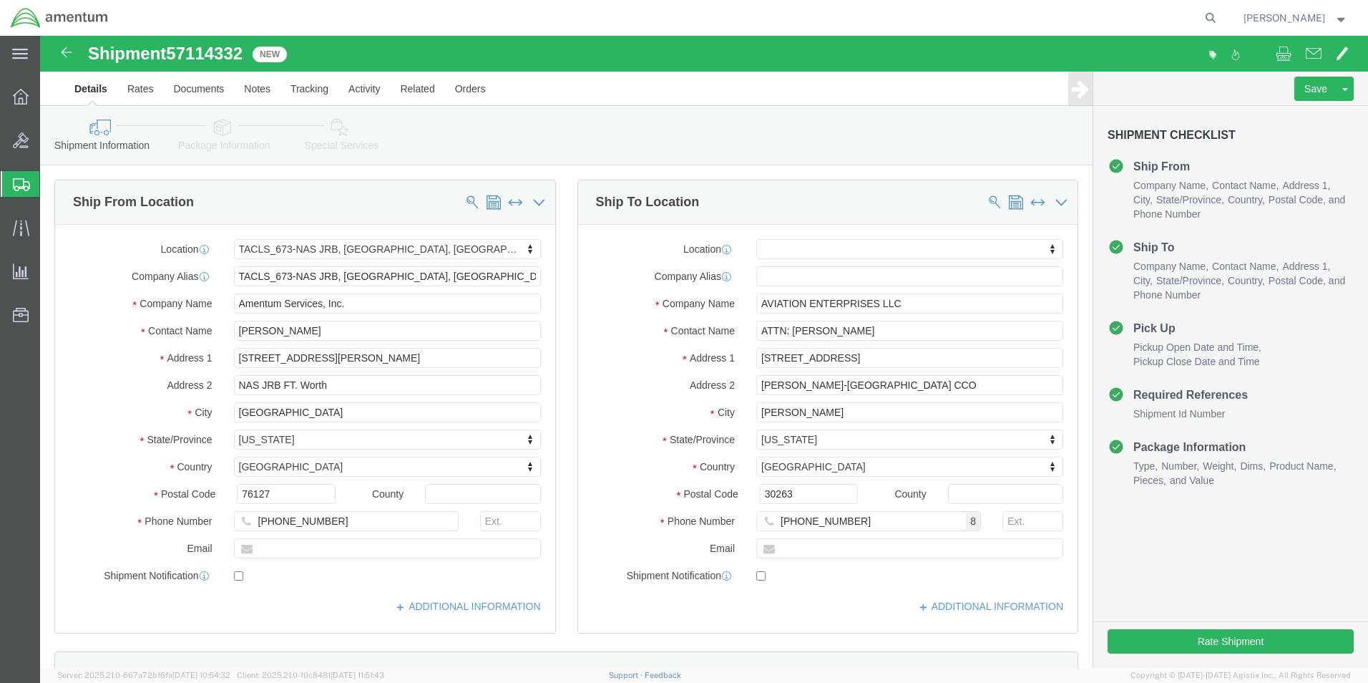
click label
click input "checkbox"
checkbox input "true"
click button "Rate Shipment"
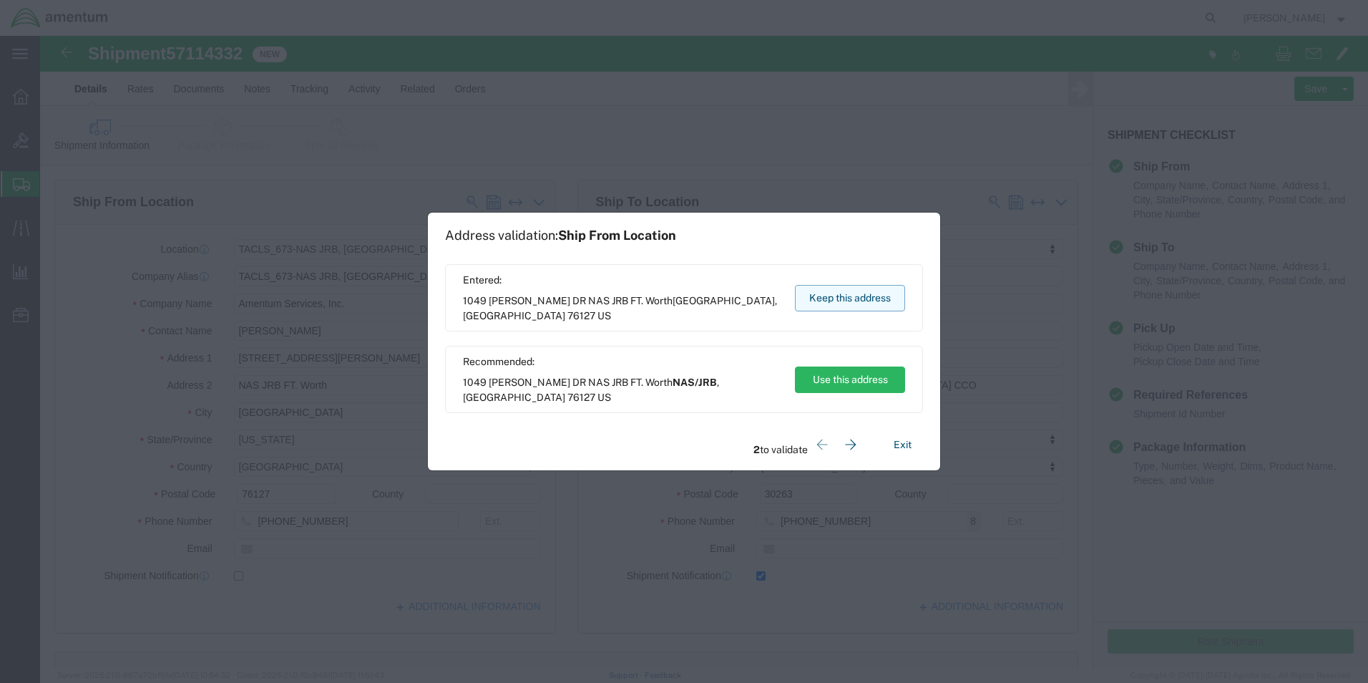
click at [837, 304] on button "Keep this address" at bounding box center [850, 298] width 110 height 26
click at [840, 301] on button "Keep this address" at bounding box center [850, 298] width 110 height 26
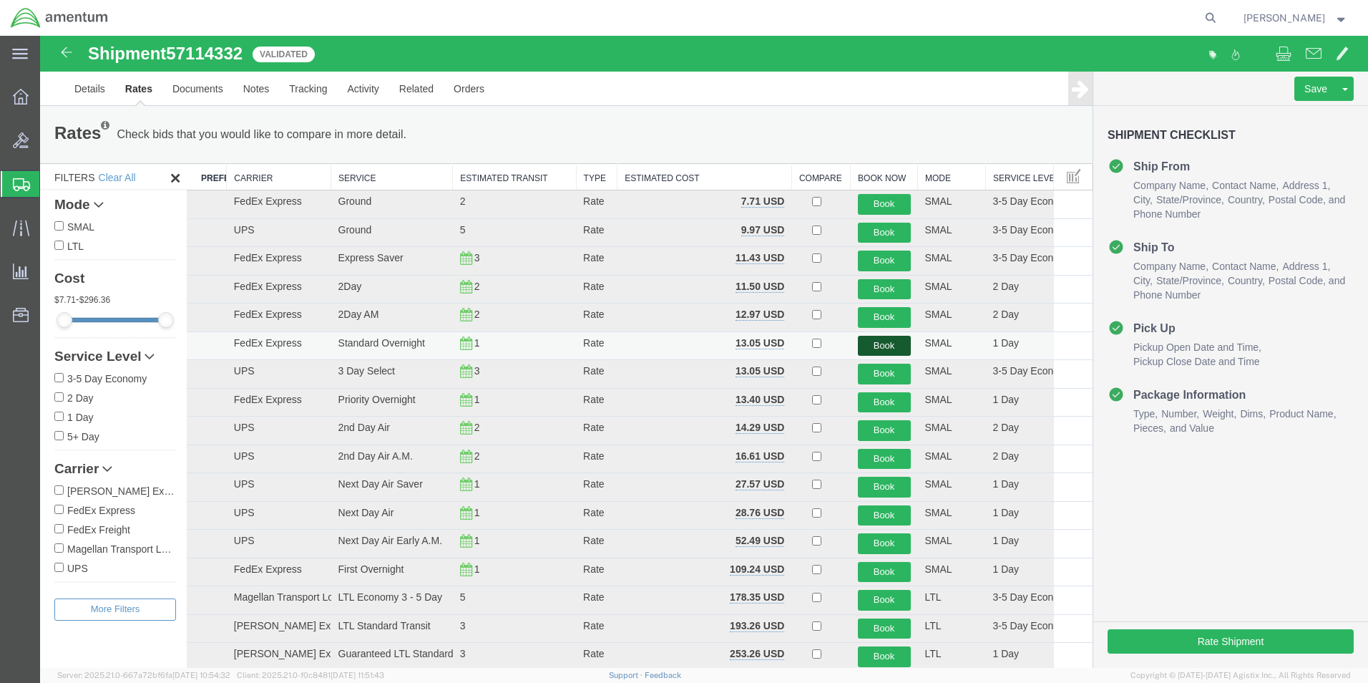
click at [877, 343] on button "Book" at bounding box center [884, 346] width 53 height 21
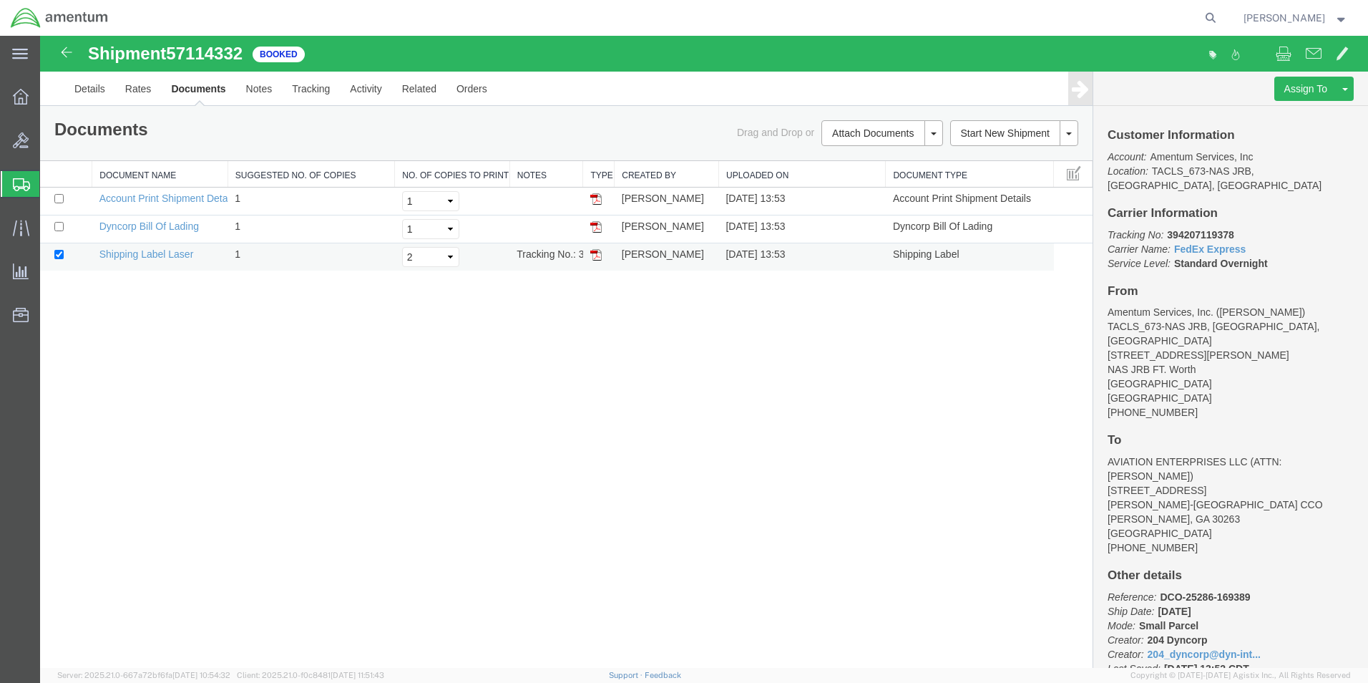
click at [595, 256] on img at bounding box center [595, 254] width 11 height 11
click at [88, 89] on link "Details" at bounding box center [89, 89] width 51 height 34
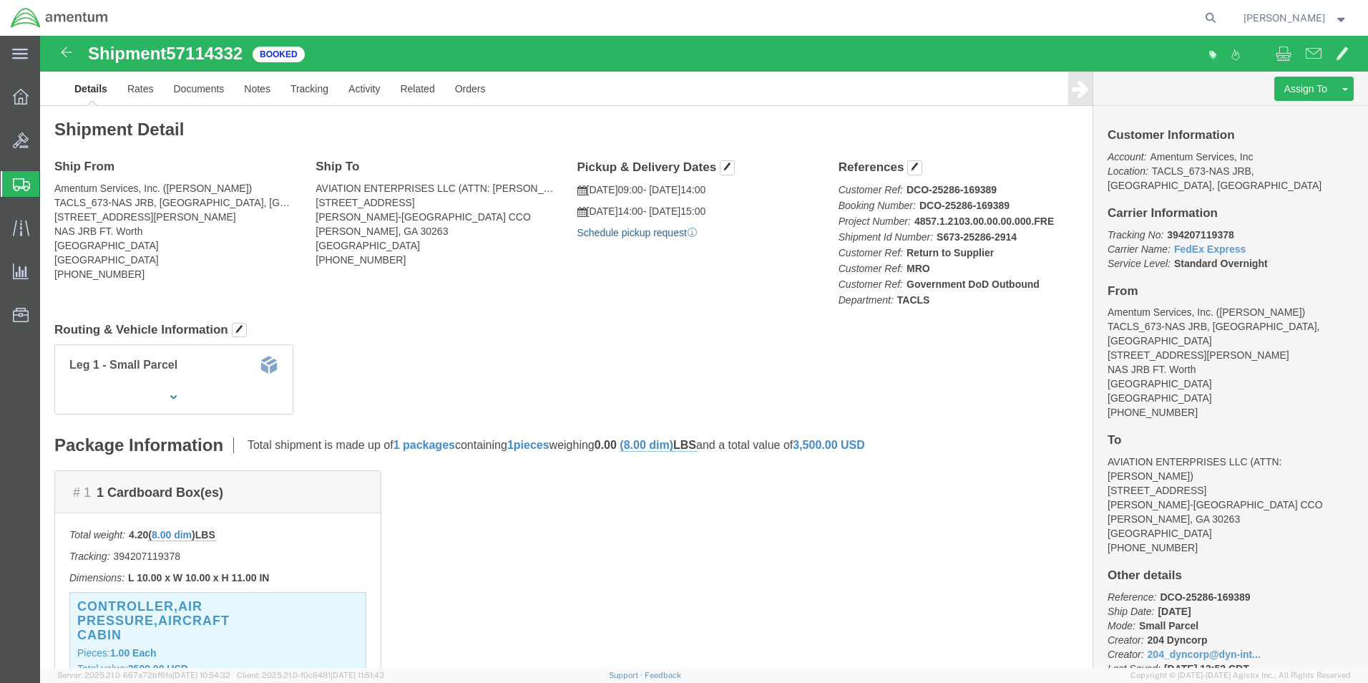
click link "Schedule pickup request"
